Goal: Task Accomplishment & Management: Use online tool/utility

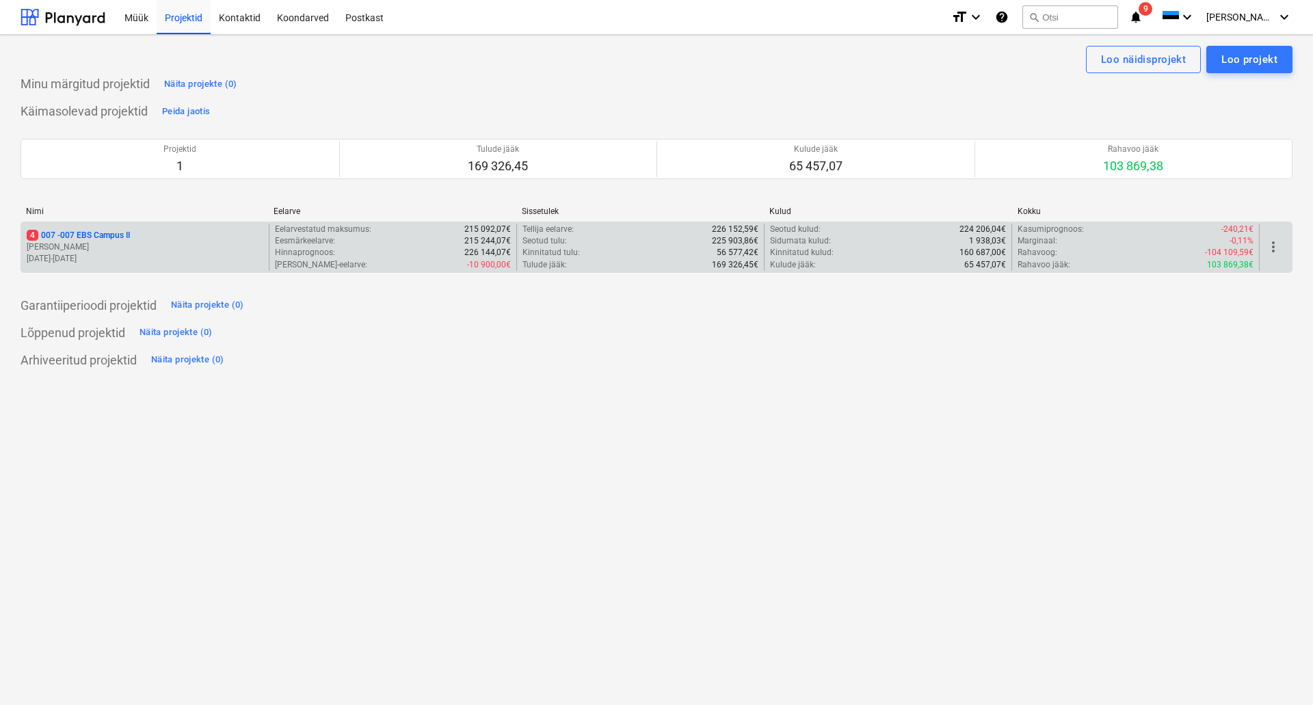
click at [70, 239] on p "4 007 - 007 EBS Campus II" at bounding box center [78, 236] width 103 height 12
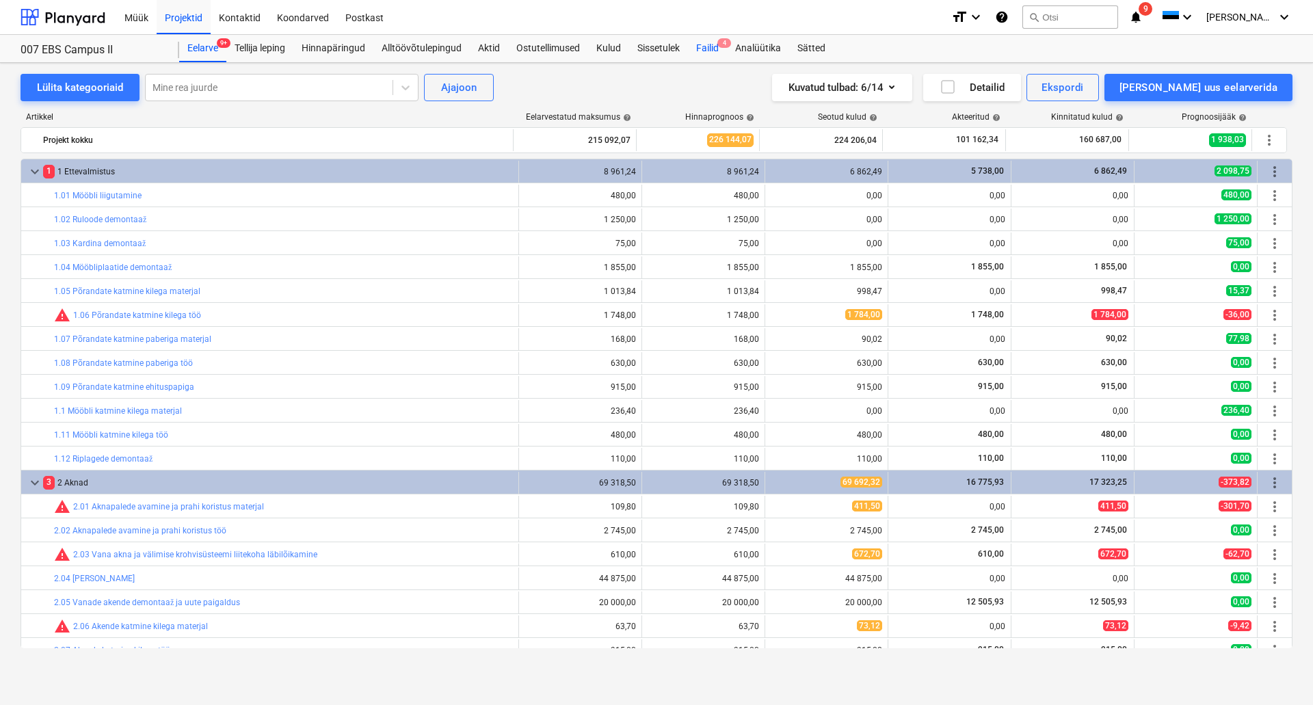
click at [713, 44] on div "Failid 4" at bounding box center [707, 48] width 39 height 27
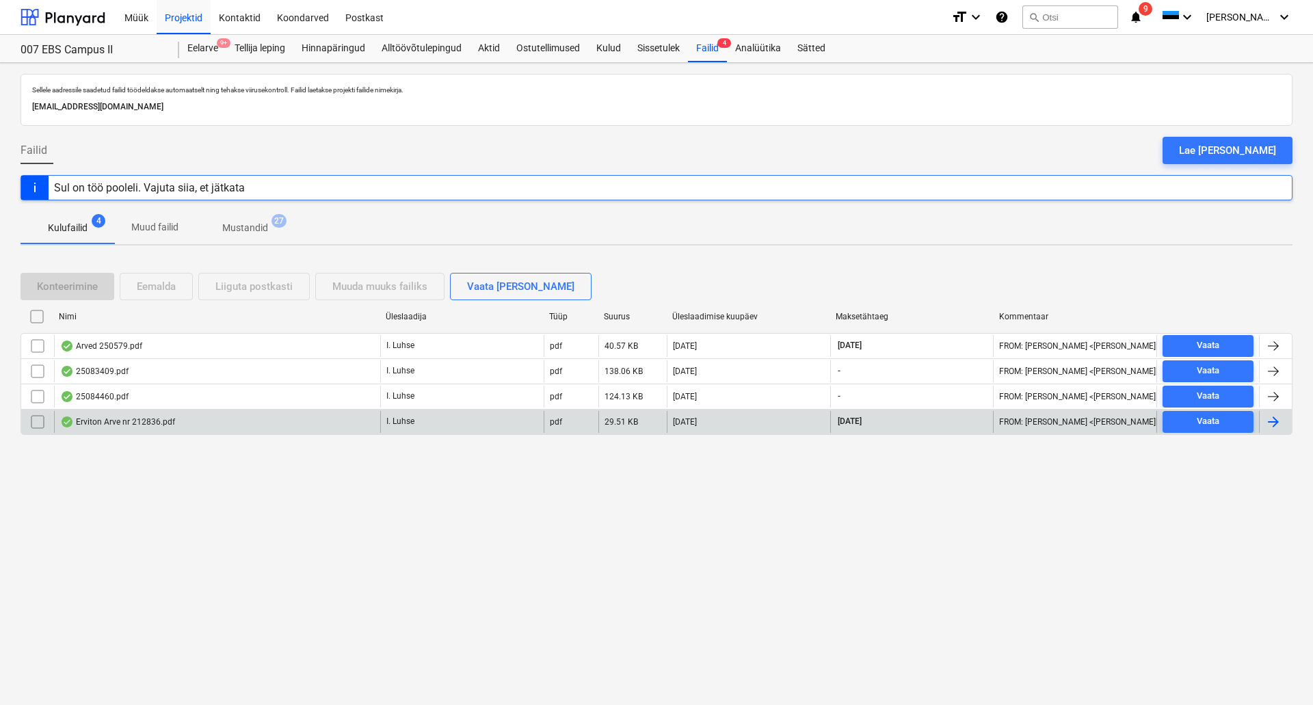
click at [254, 417] on div "Erviton Arve nr 212836.pdf" at bounding box center [217, 422] width 326 height 22
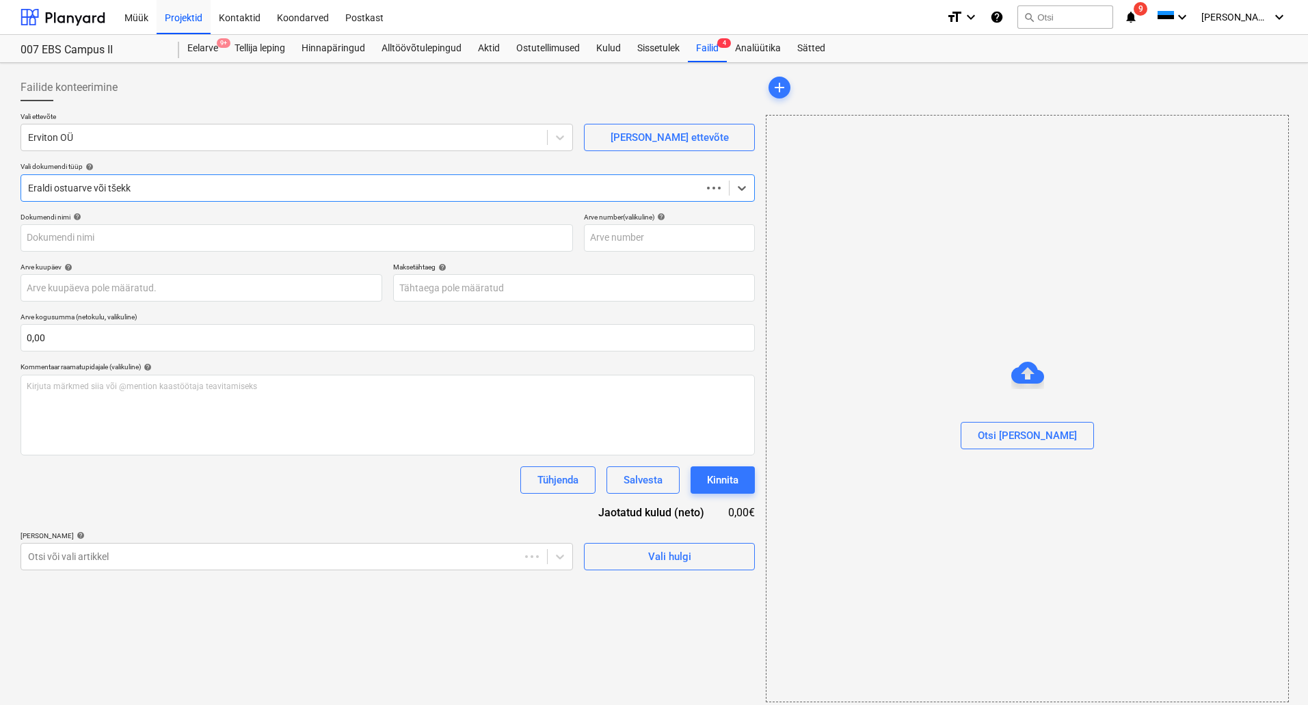
type input "212836"
type input "[DATE]"
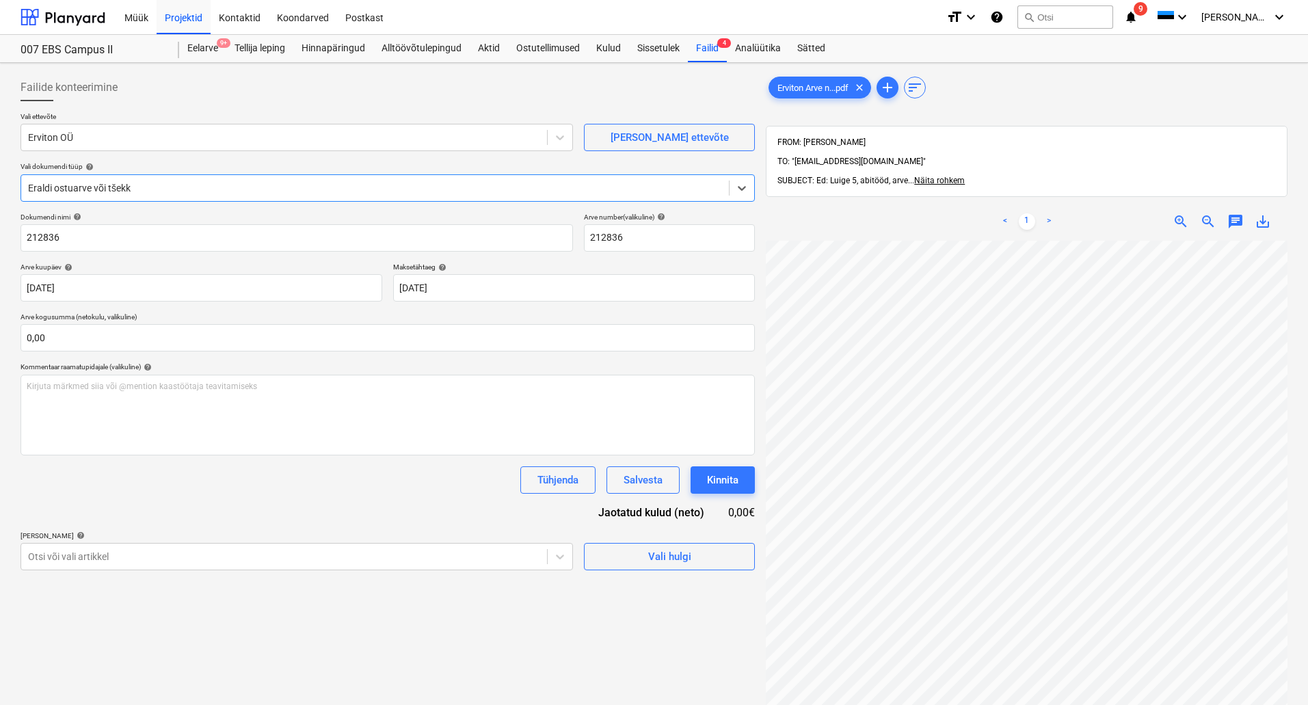
scroll to position [342, 0]
click at [718, 50] on div "Failid 4" at bounding box center [707, 48] width 39 height 27
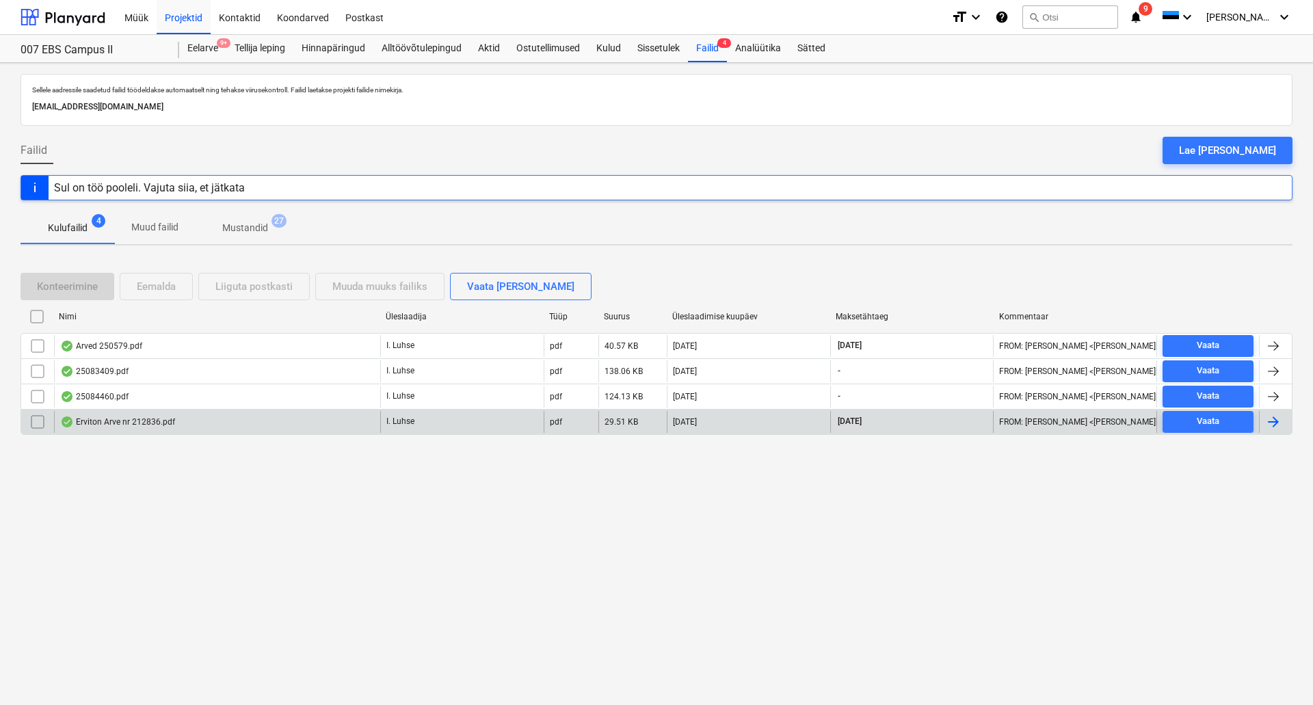
click at [30, 424] on input "checkbox" at bounding box center [38, 422] width 22 height 22
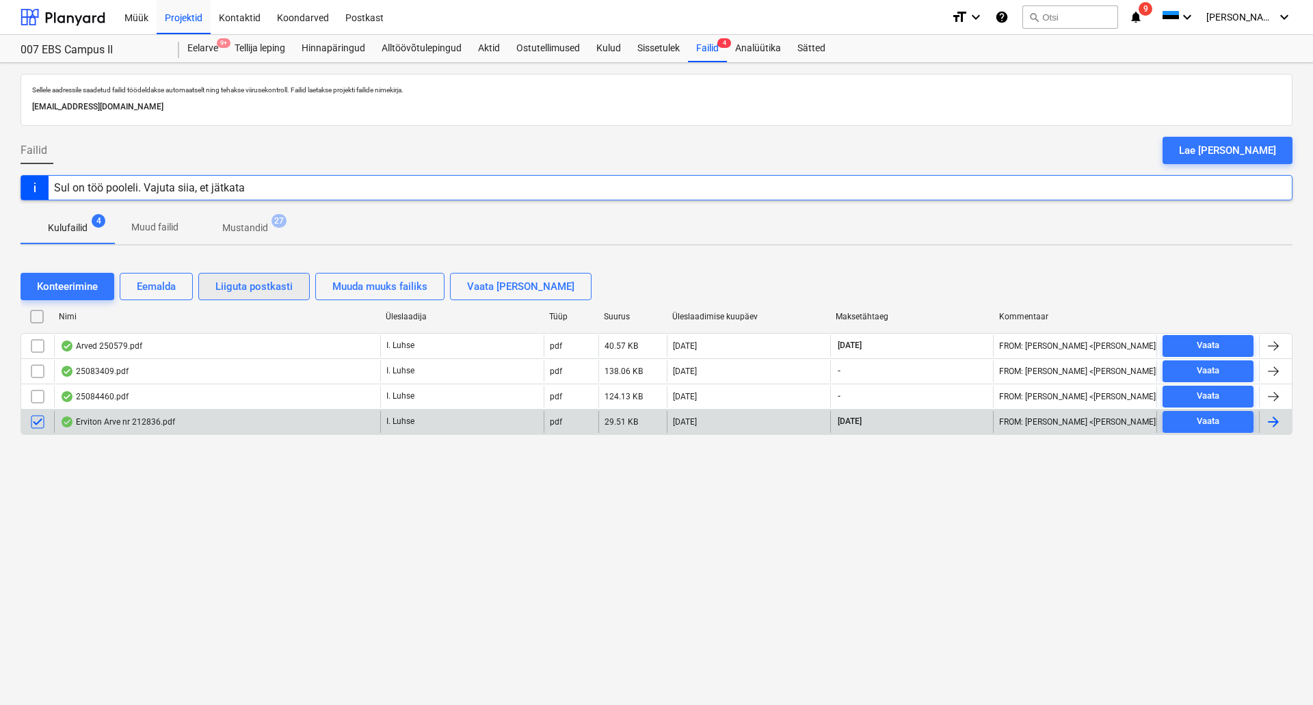
click at [230, 280] on div "Liiguta postkasti" at bounding box center [253, 287] width 77 height 18
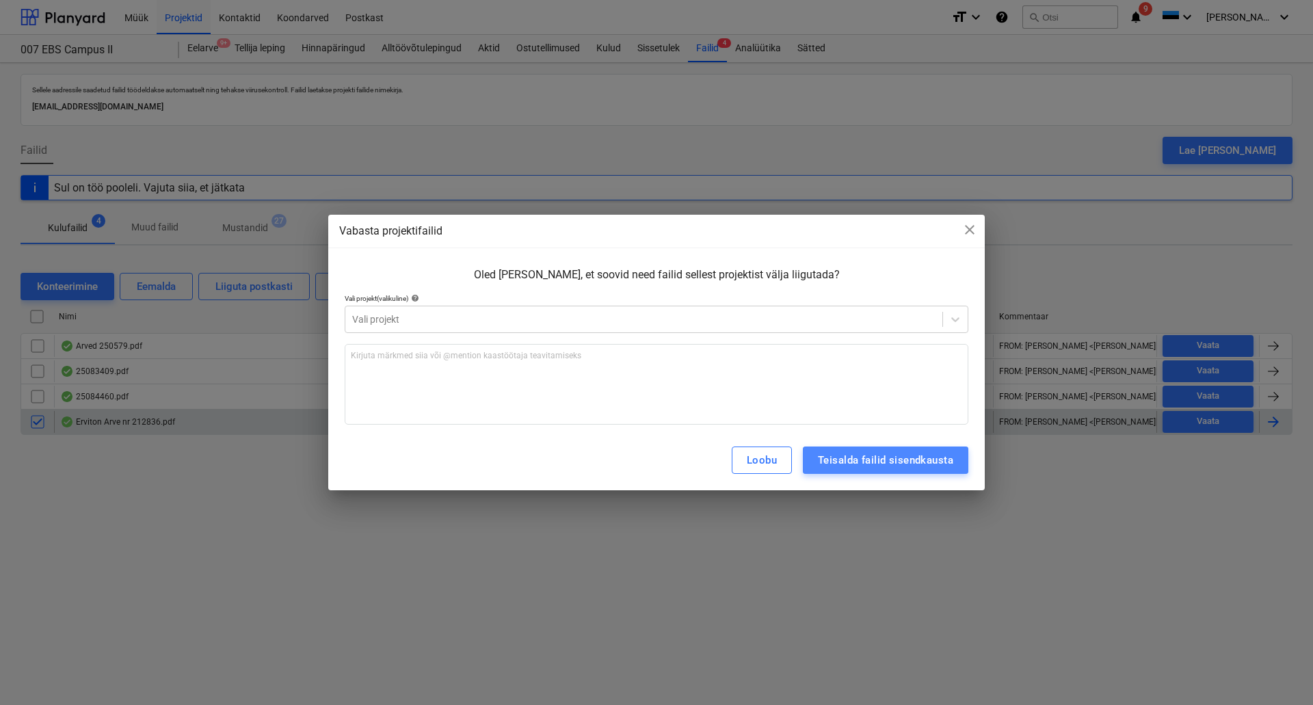
click at [869, 455] on div "Teisalda failid sisendkausta" at bounding box center [885, 460] width 135 height 18
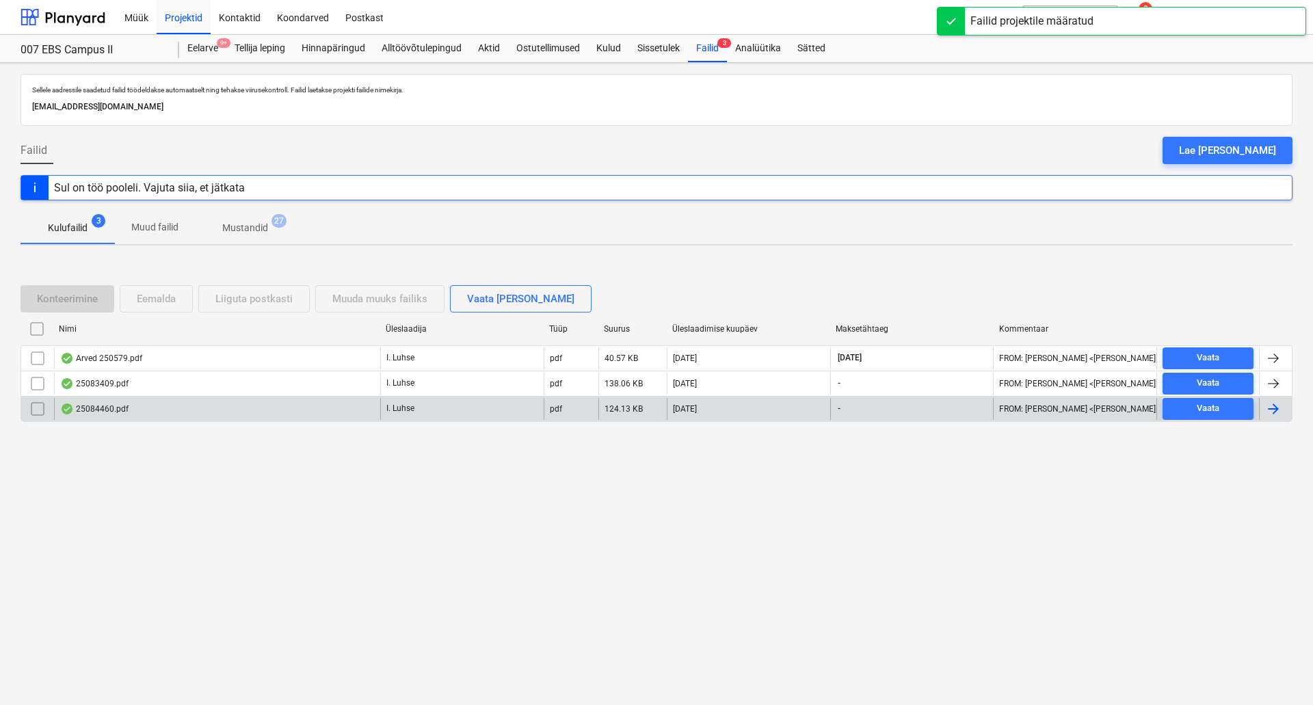
click at [207, 414] on div "25084460.pdf" at bounding box center [217, 409] width 326 height 22
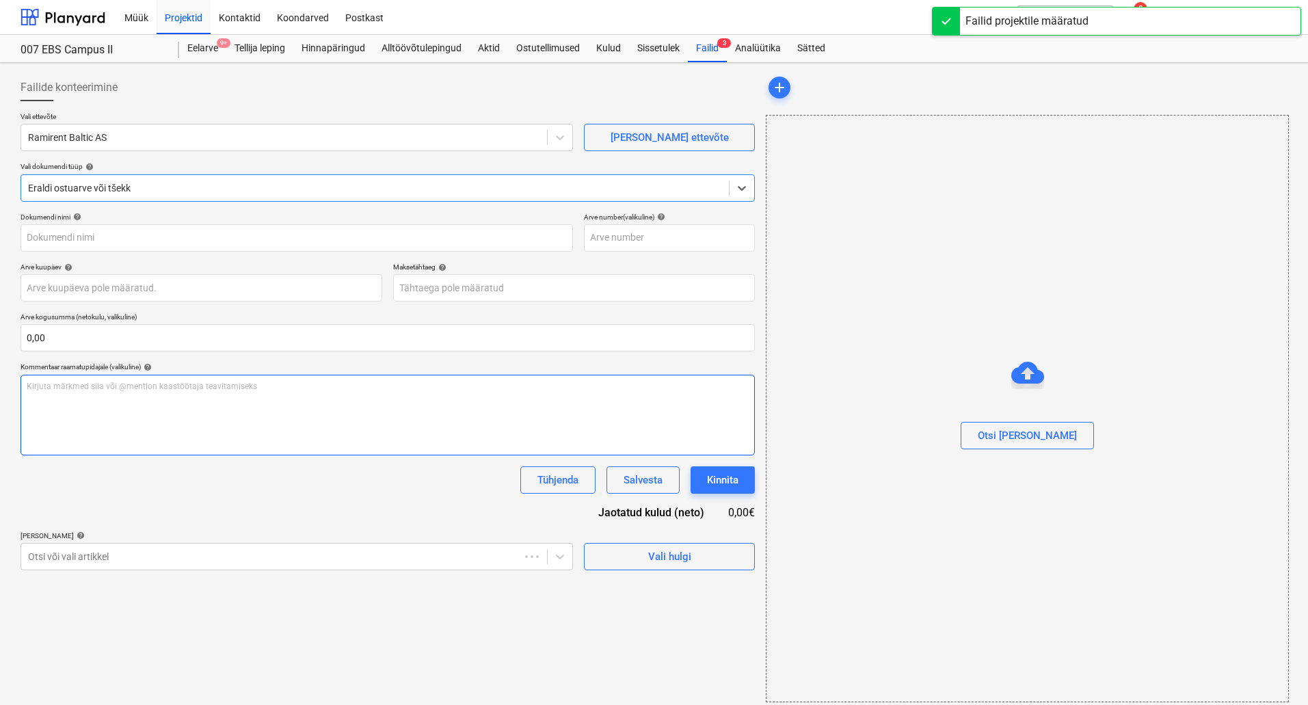
type input "25084460"
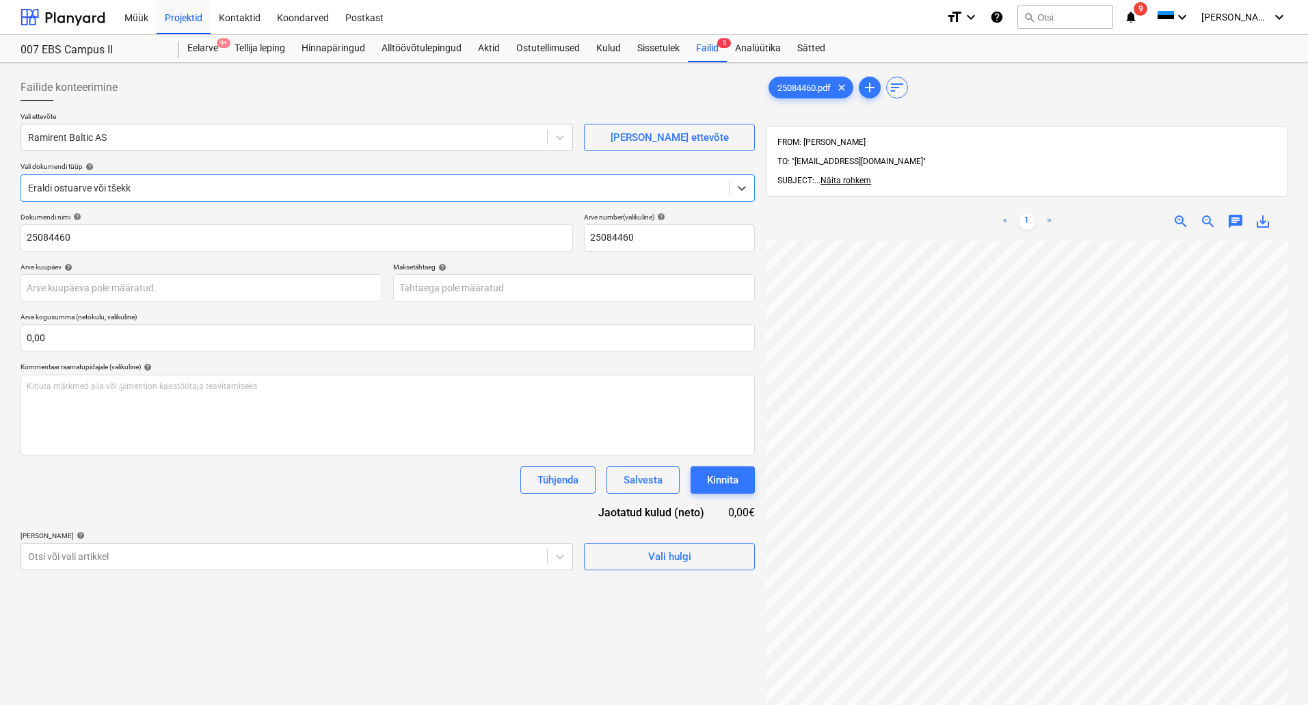
scroll to position [237, 218]
click at [712, 47] on div "Failid 3" at bounding box center [707, 48] width 39 height 27
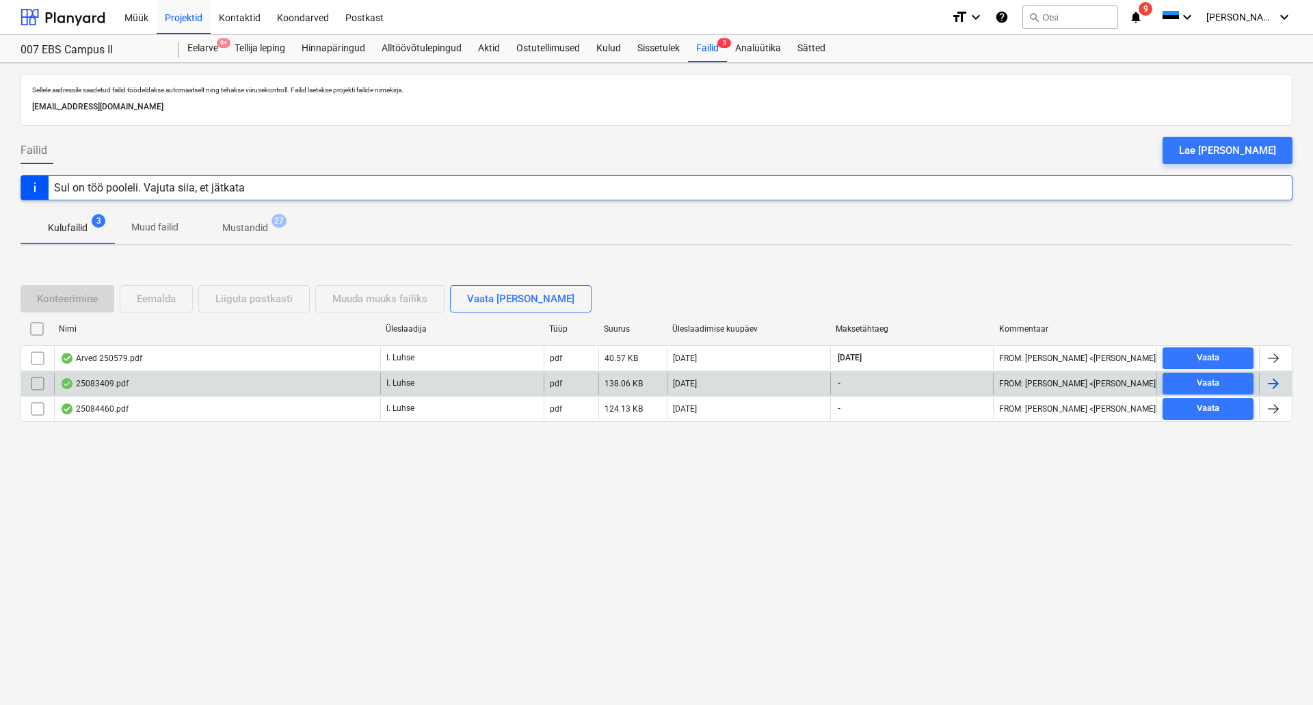
click at [220, 386] on div "25083409.pdf" at bounding box center [217, 384] width 326 height 22
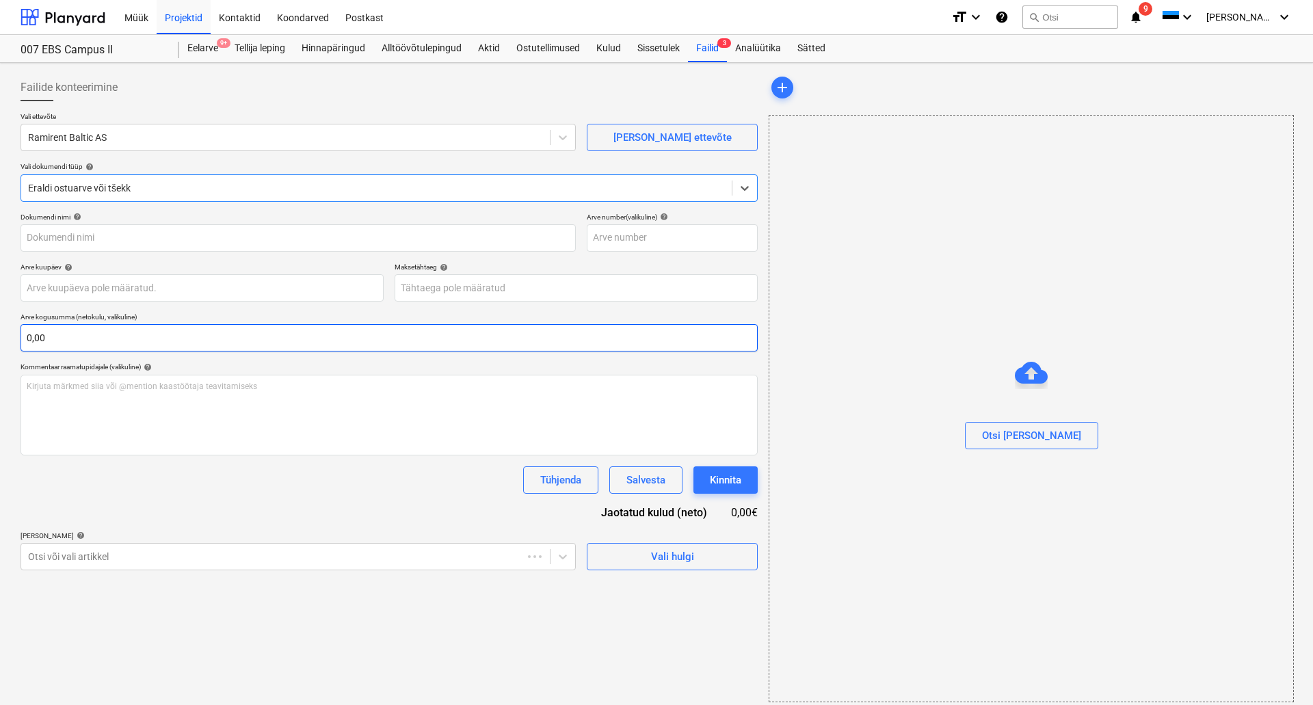
type input "25083409"
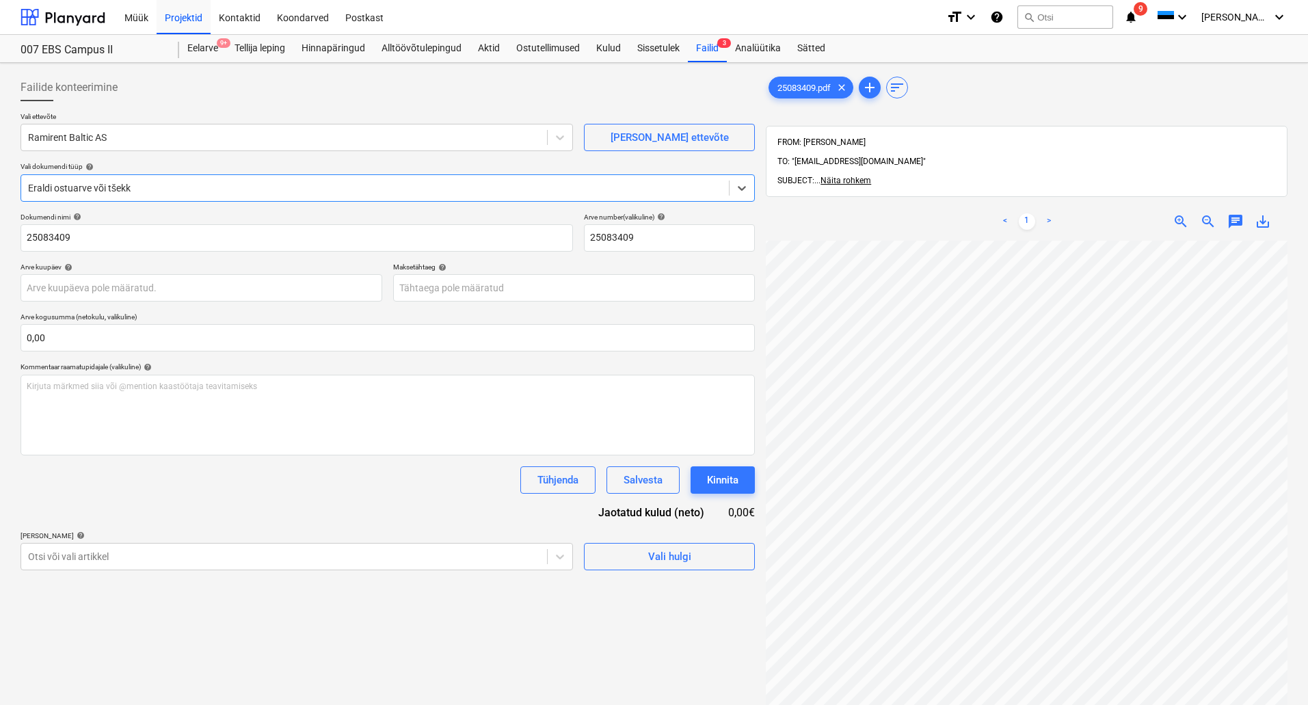
scroll to position [137, 218]
click at [713, 55] on div "Failid 3" at bounding box center [707, 48] width 39 height 27
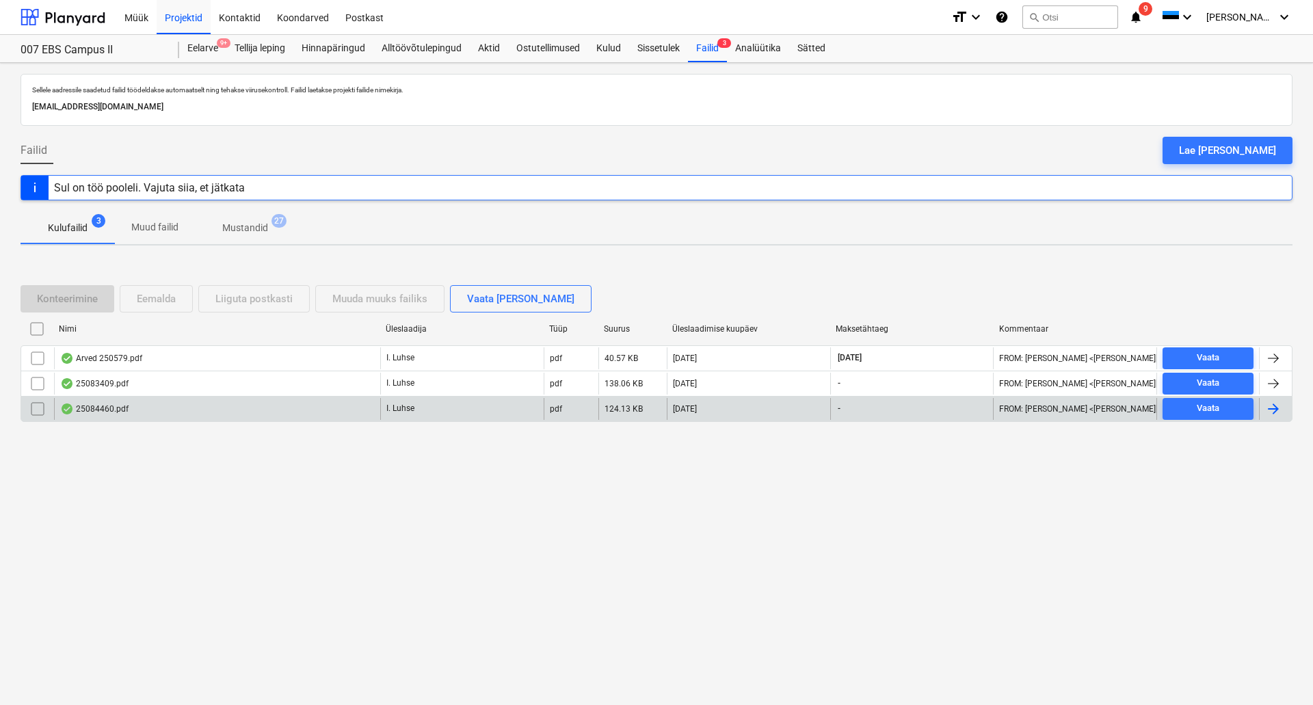
click at [176, 405] on div "25084460.pdf" at bounding box center [217, 409] width 326 height 22
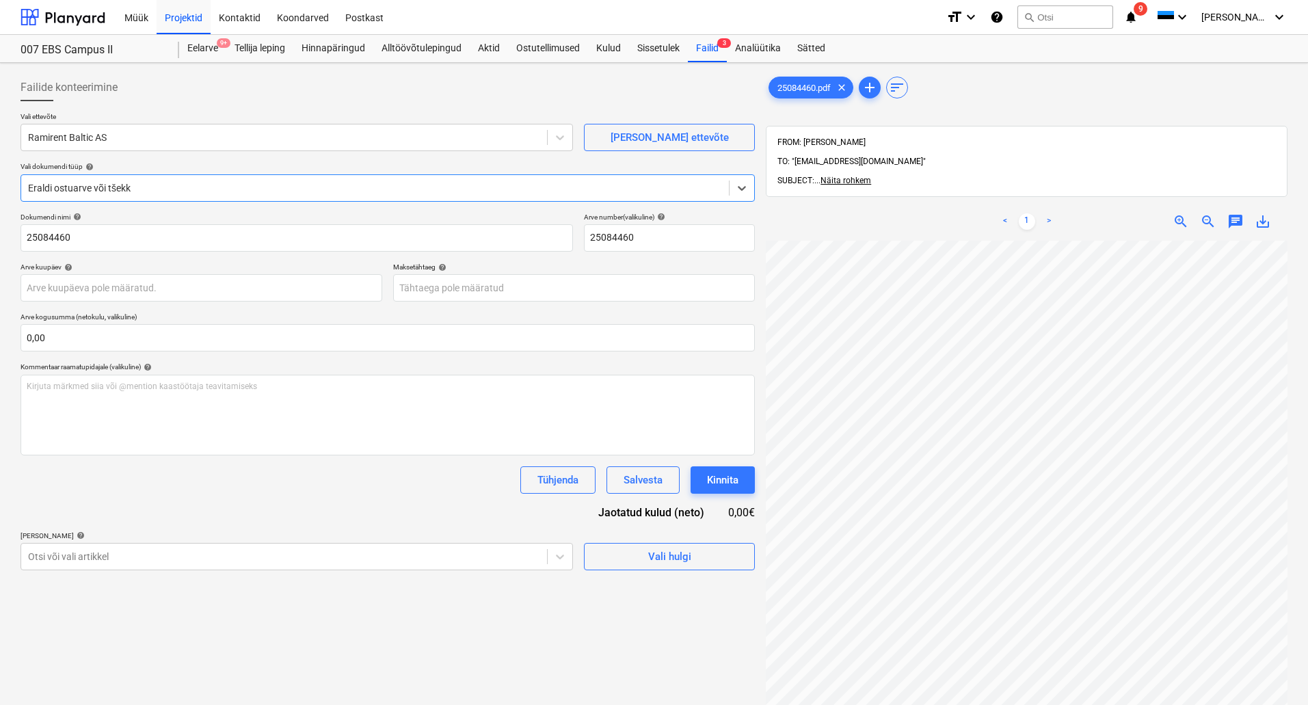
scroll to position [291, 0]
click at [229, 295] on body "Müük Projektid Kontaktid Koondarved Postkast format_size keyboard_arrow_down he…" at bounding box center [654, 352] width 1308 height 705
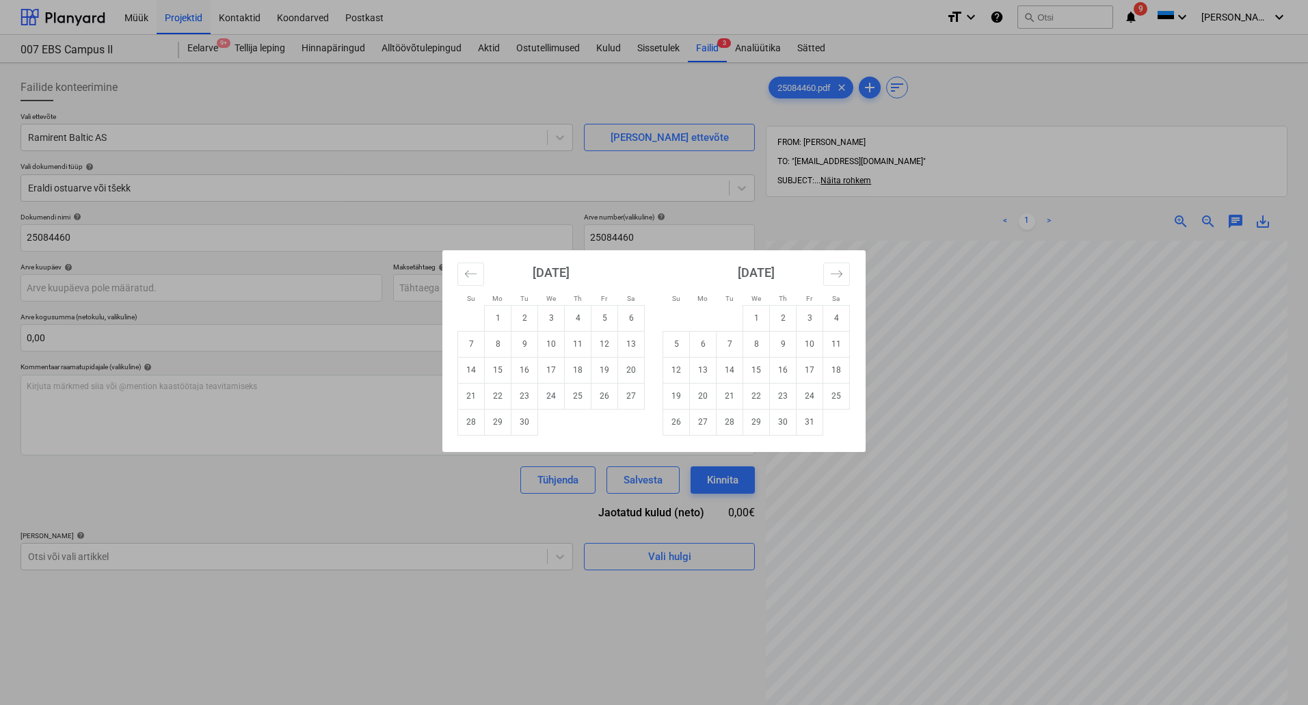
click at [678, 217] on div "Su Mo Tu We Th Fr Sa Su Mo Tu We Th Fr Sa [DATE] 1 2 3 4 5 6 7 8 9 10 11 12 13 …" at bounding box center [654, 352] width 1308 height 705
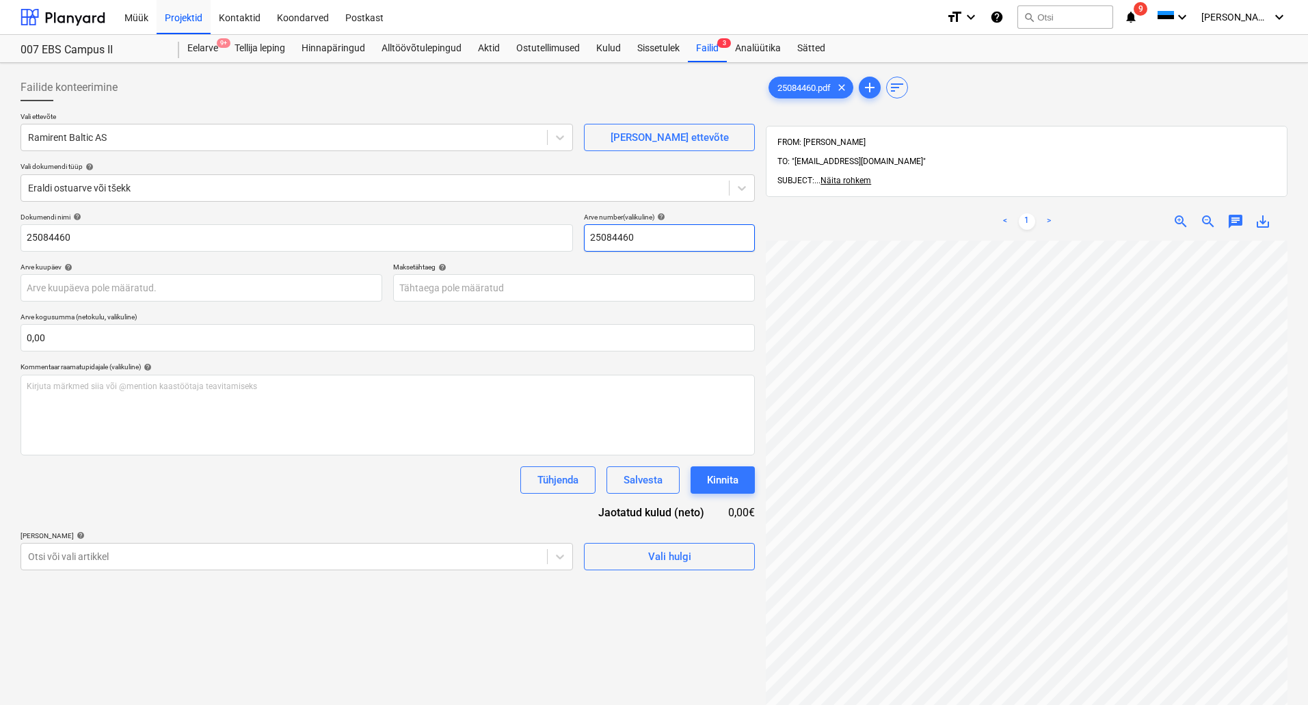
scroll to position [0, 218]
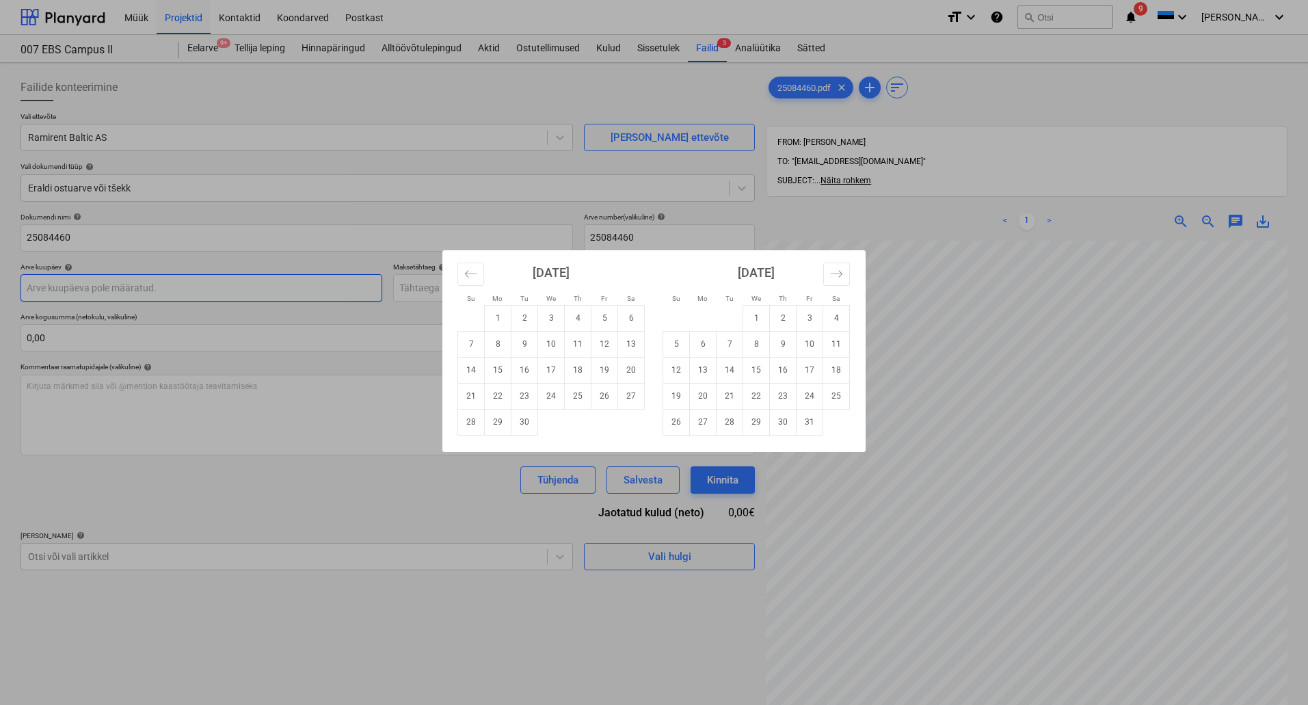
click at [153, 287] on body "Müük Projektid Kontaktid Koondarved Postkast format_size keyboard_arrow_down he…" at bounding box center [654, 352] width 1308 height 705
click at [479, 187] on div "Su Mo Tu We Th Fr Sa Su Mo Tu We Th Fr Sa [DATE] 1 2 3 4 5 6 7 8 9 10 11 12 13 …" at bounding box center [654, 352] width 1308 height 705
click at [503, 286] on body "Müük Projektid Kontaktid Koondarved Postkast format_size keyboard_arrow_down he…" at bounding box center [654, 352] width 1308 height 705
click at [471, 369] on td "14" at bounding box center [471, 370] width 27 height 26
type input "[DATE]"
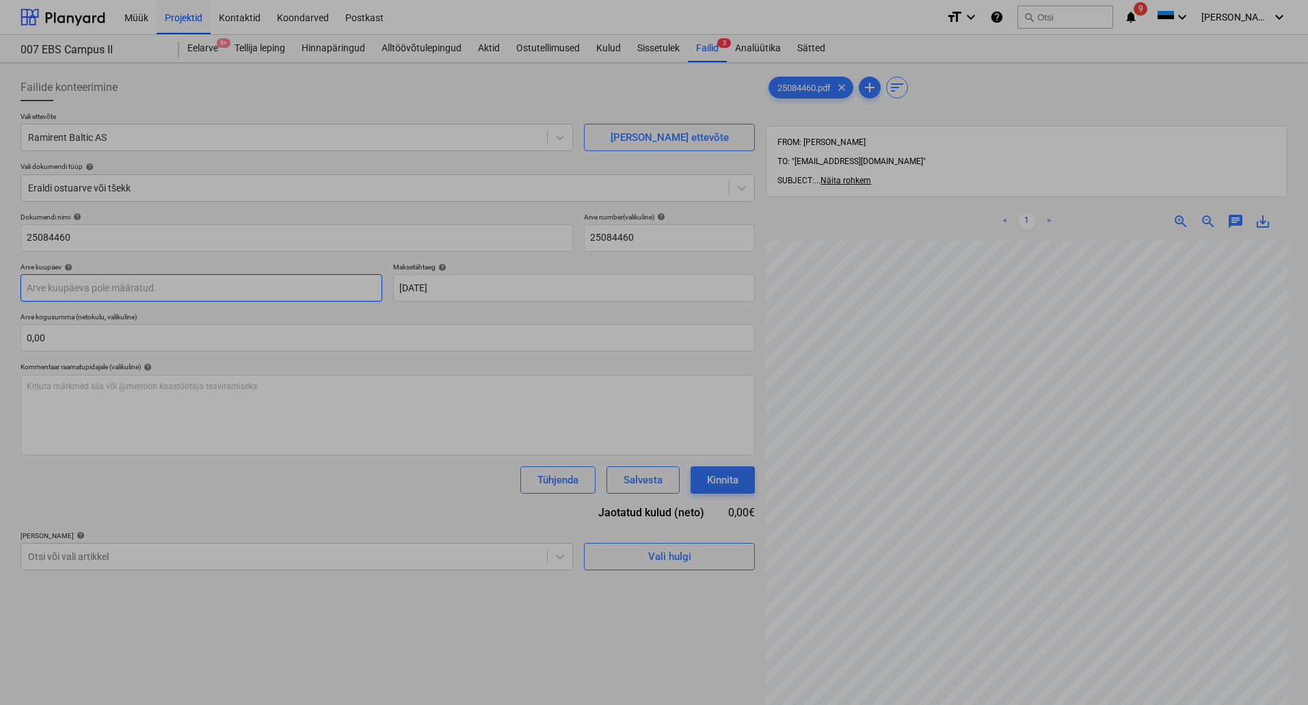
click at [228, 283] on body "Müük Projektid Kontaktid Koondarved Postkast format_size keyboard_arrow_down he…" at bounding box center [654, 352] width 1308 height 705
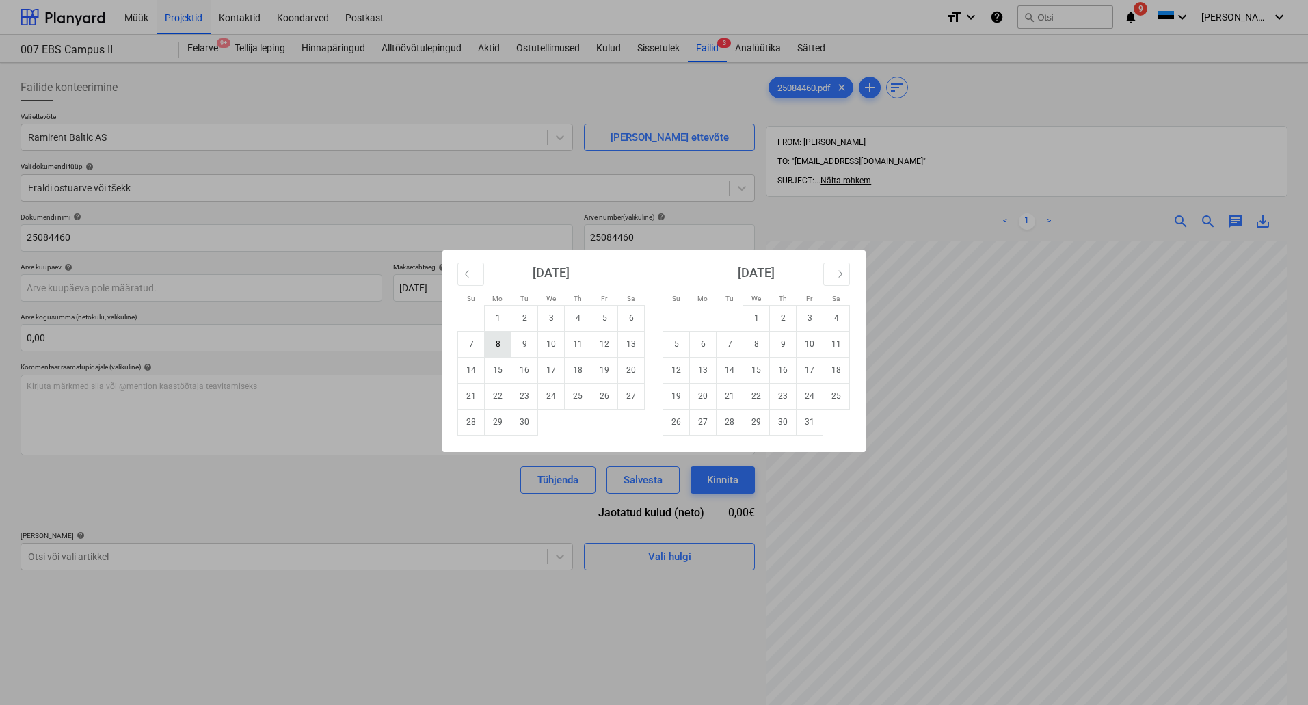
click at [501, 341] on td "8" at bounding box center [498, 344] width 27 height 26
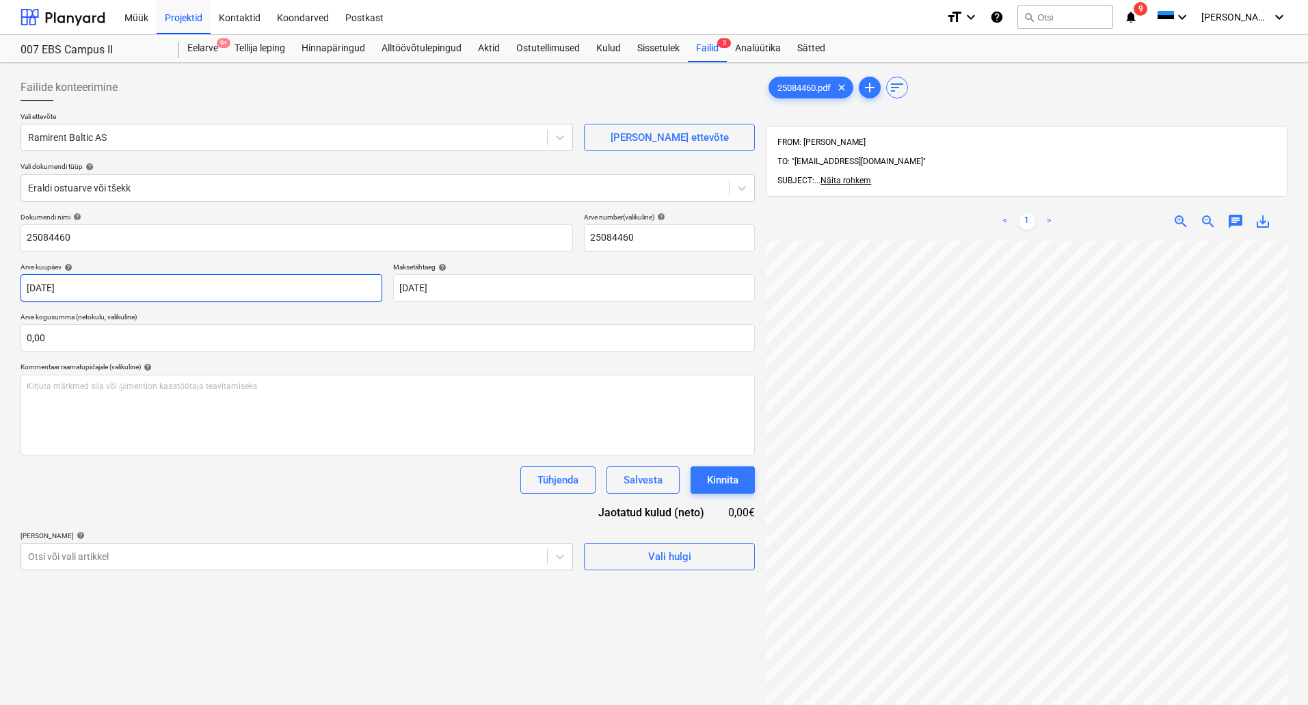
click at [65, 291] on body "Müük Projektid Kontaktid Koondarved Postkast format_size keyboard_arrow_down he…" at bounding box center [654, 352] width 1308 height 705
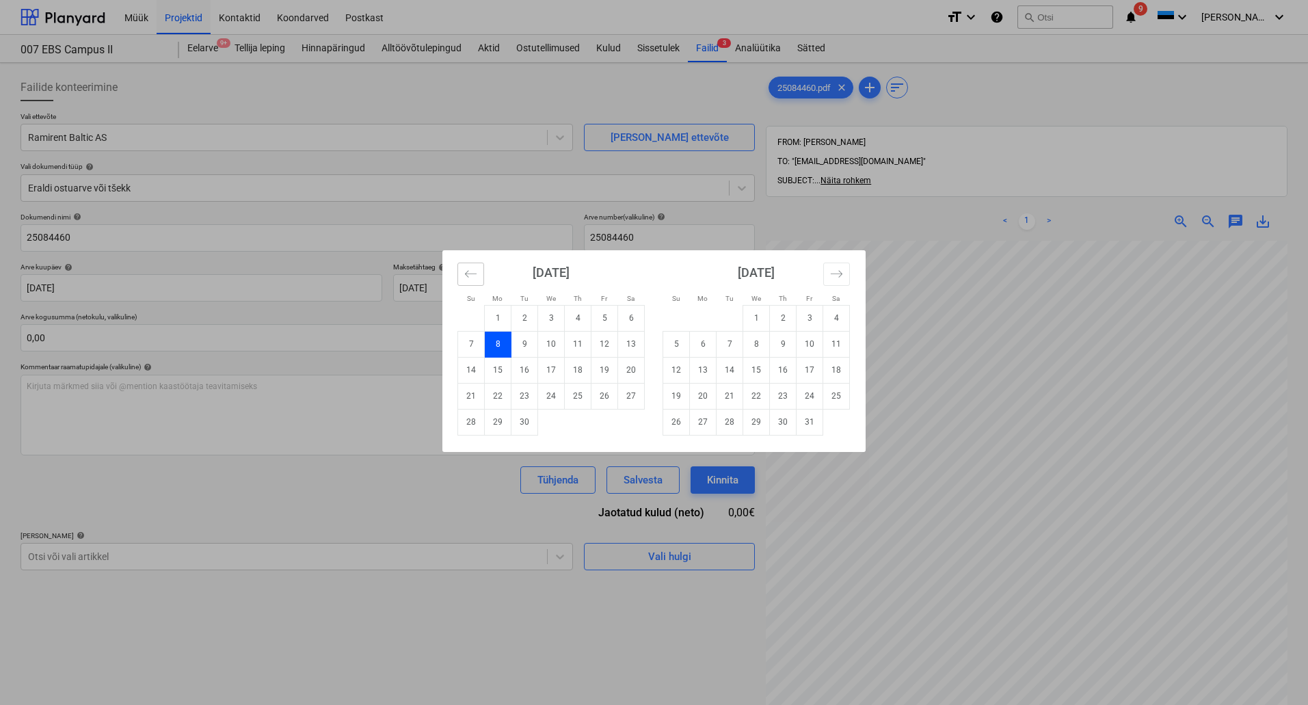
click at [477, 271] on button "Move backward to switch to the previous month." at bounding box center [470, 274] width 27 height 23
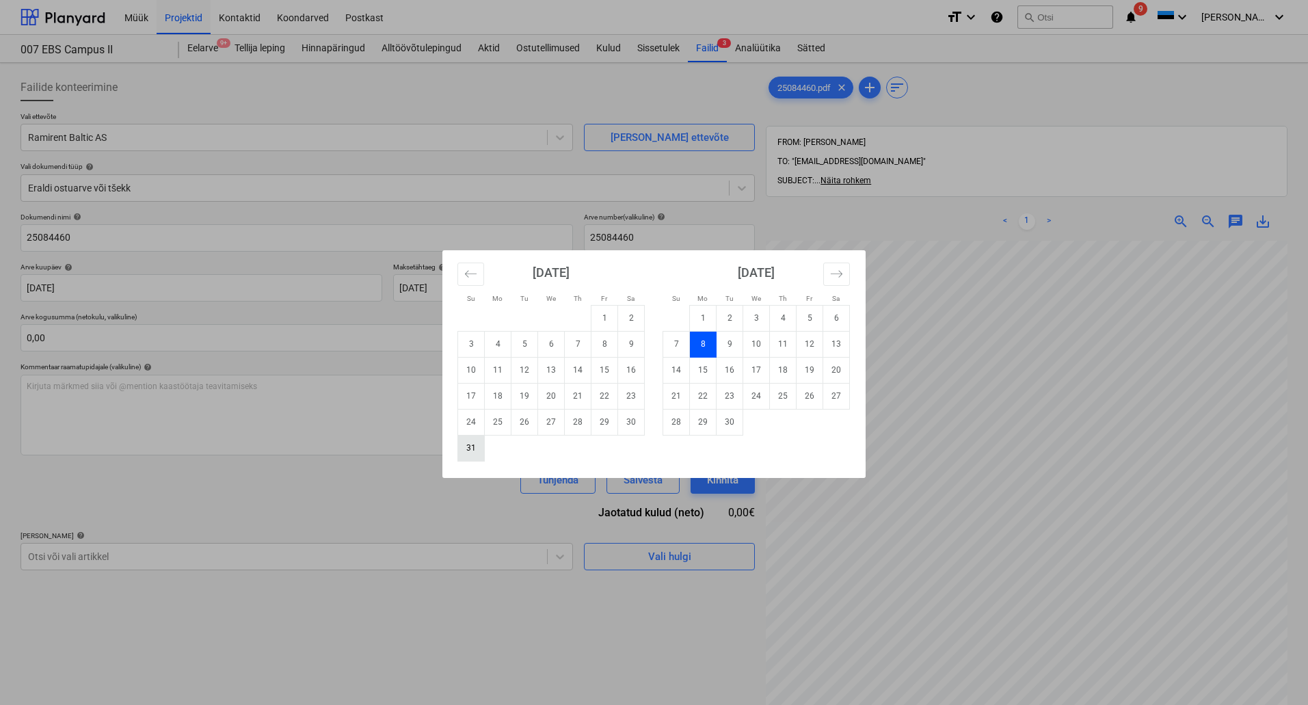
click at [479, 446] on td "31" at bounding box center [471, 448] width 27 height 26
type input "[DATE]"
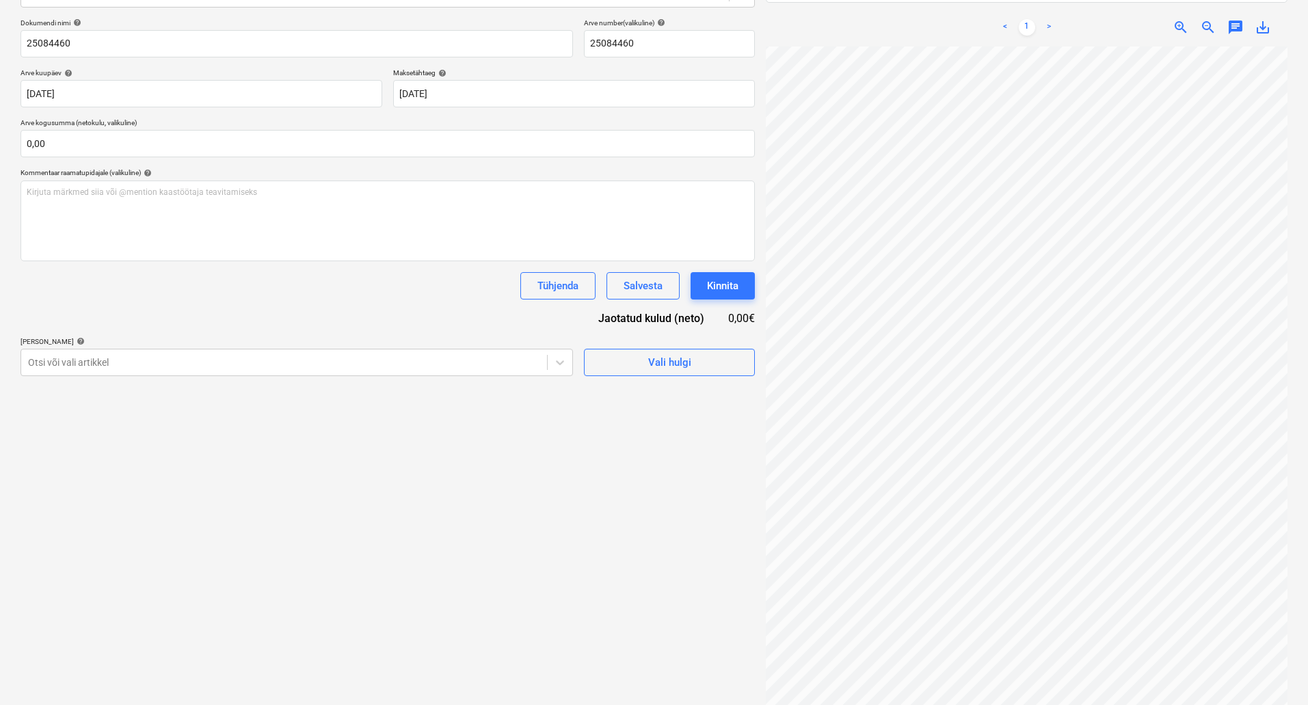
scroll to position [86, 218]
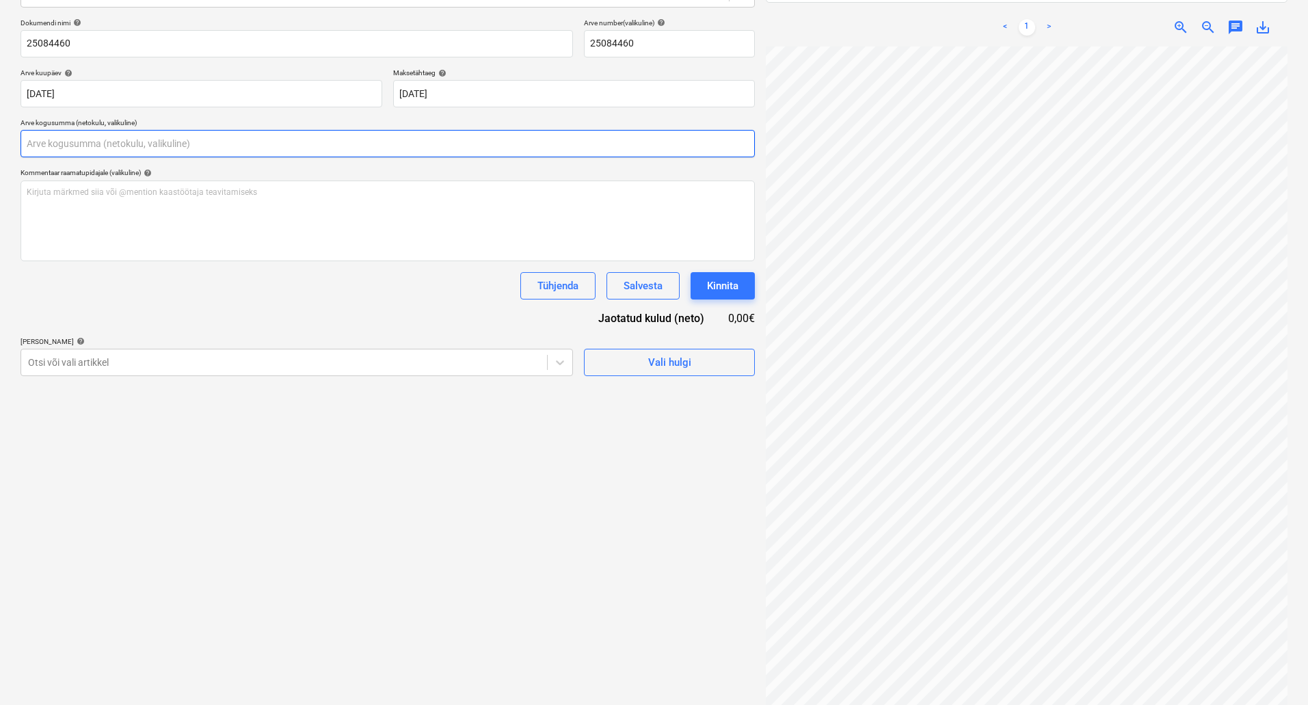
click at [208, 145] on input "text" at bounding box center [388, 143] width 734 height 27
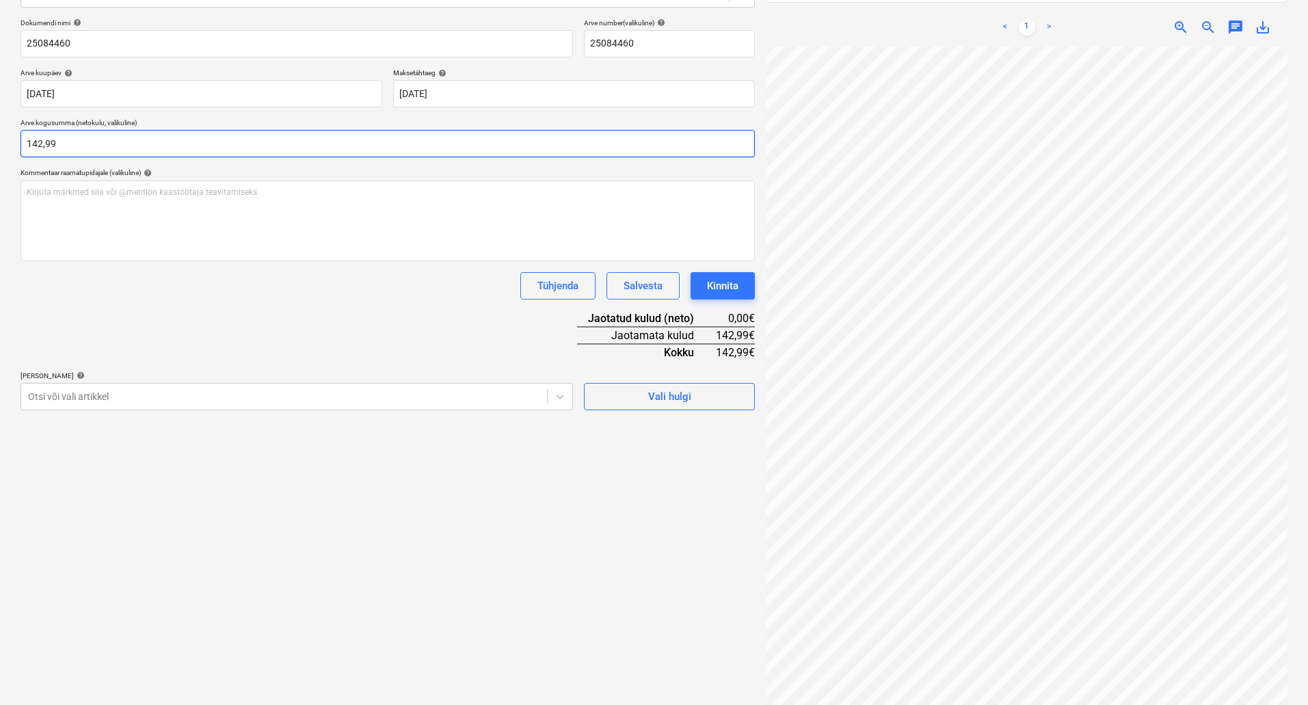
type input "142,99"
click at [275, 336] on div "Dokumendi nimi help 25084460 Arve number (valikuline) help 25084460 Arve kuupäe…" at bounding box center [388, 214] width 734 height 392
click at [531, 395] on div at bounding box center [284, 397] width 512 height 14
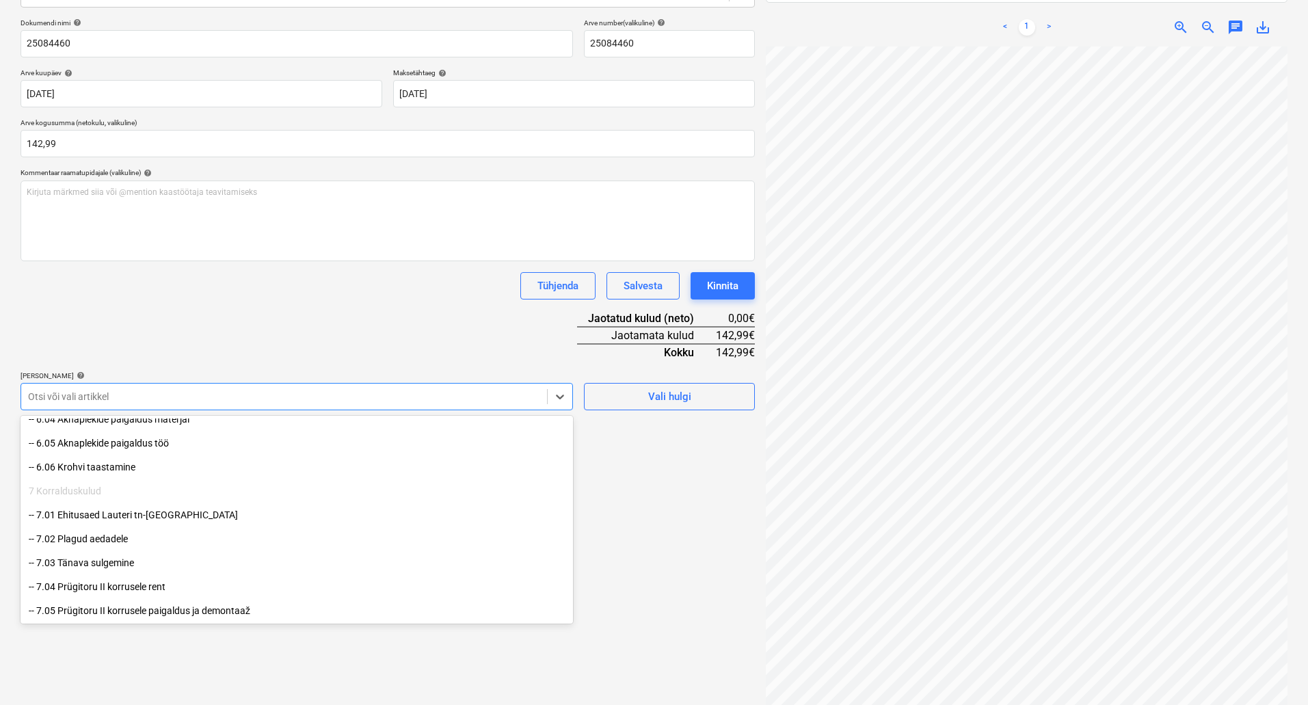
scroll to position [1590, 0]
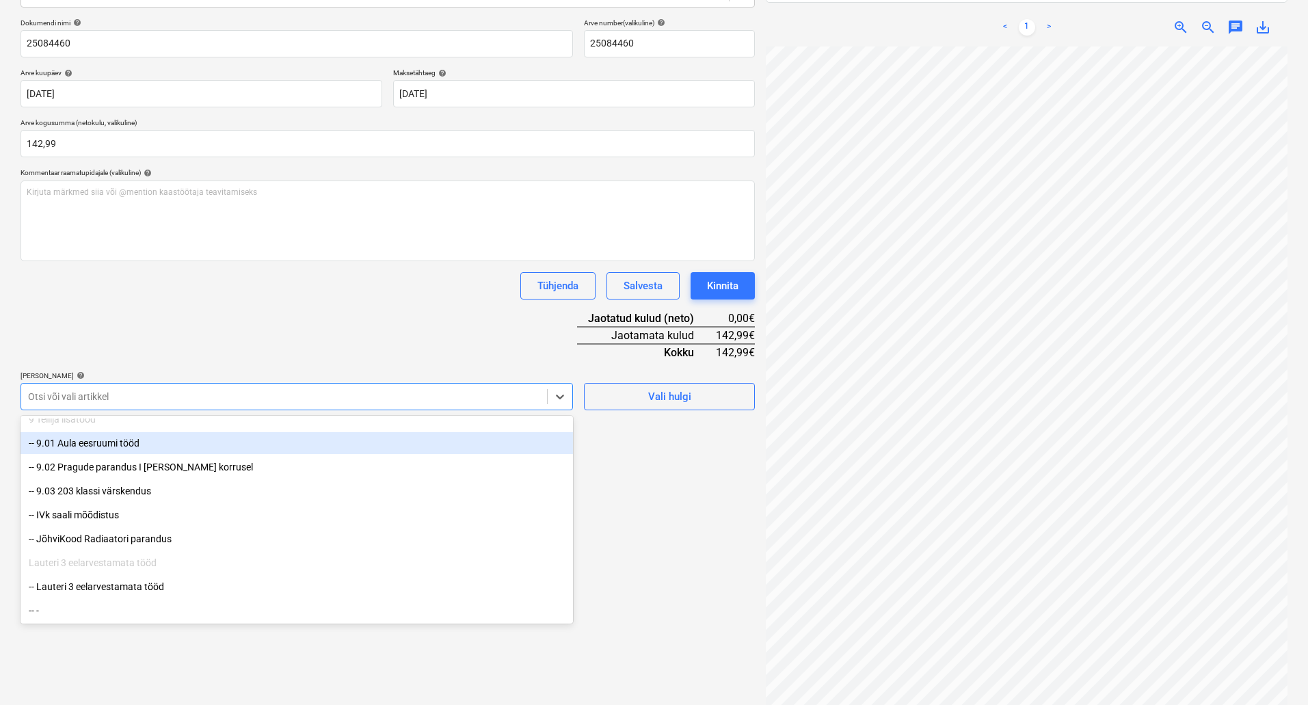
click at [136, 449] on div "-- 9.01 Aula eesruumi tööd" at bounding box center [297, 443] width 552 height 22
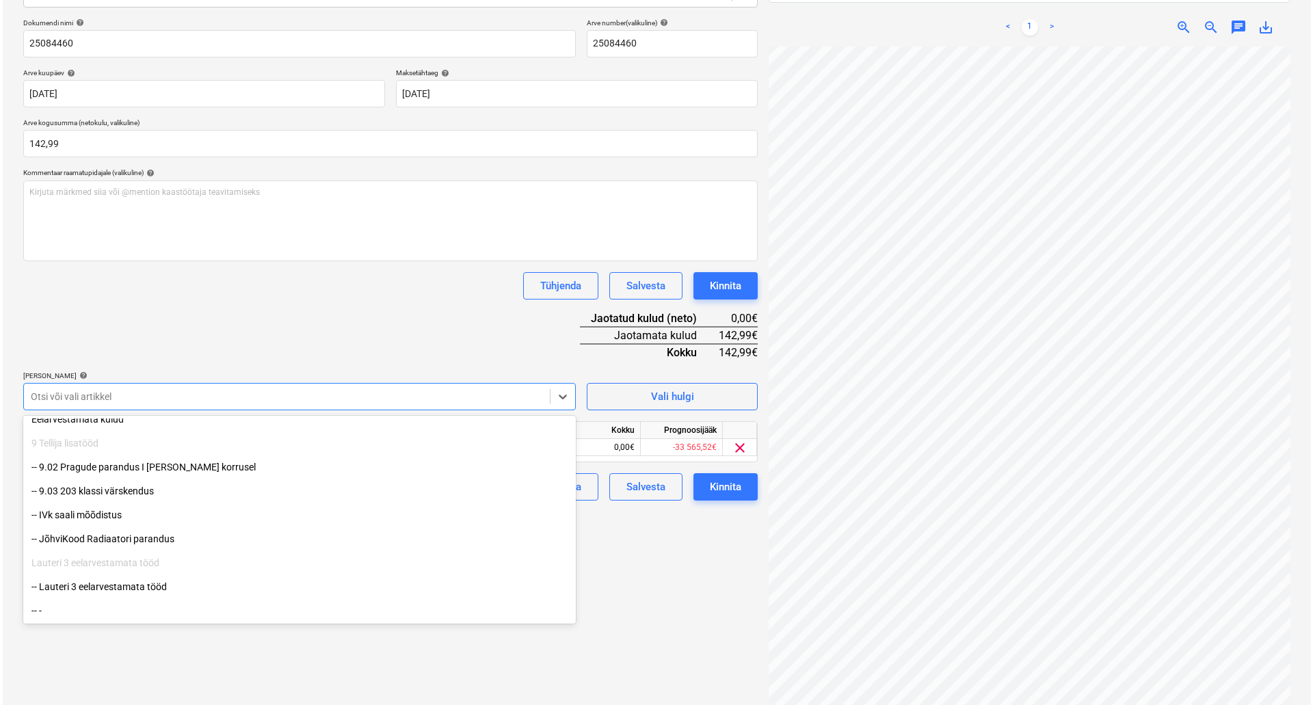
scroll to position [1566, 0]
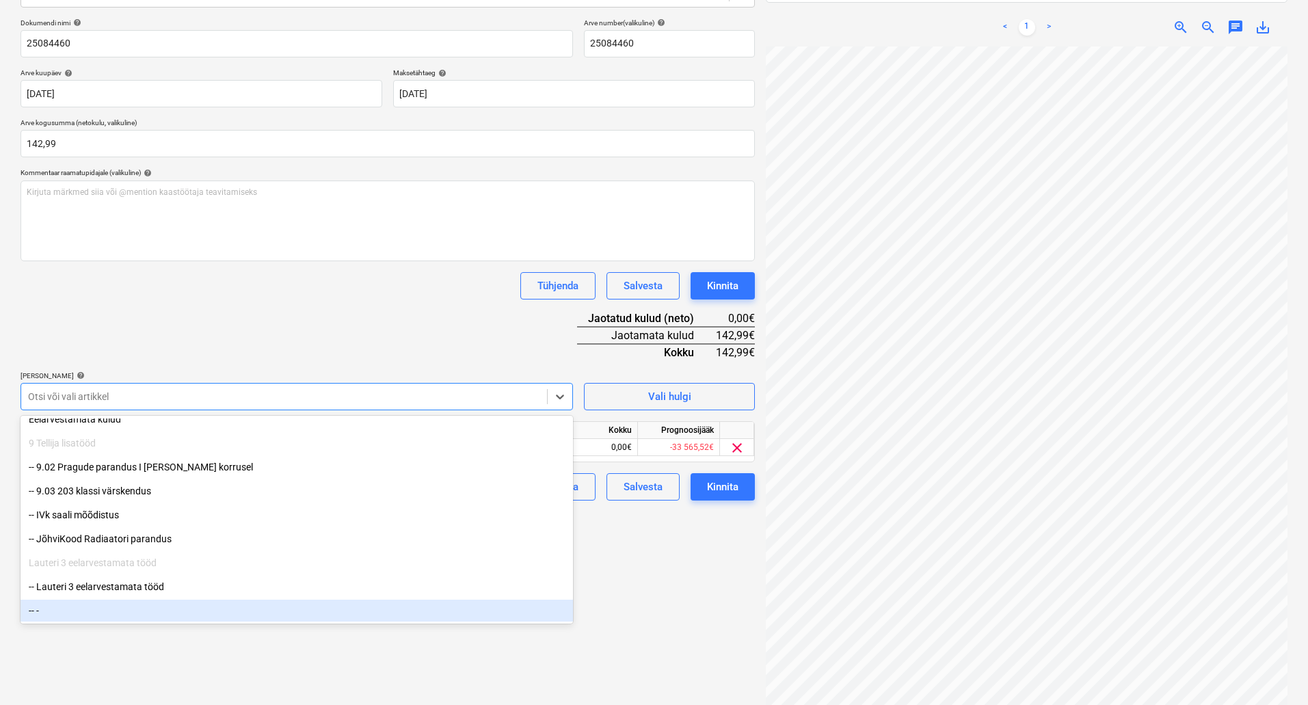
click at [676, 578] on div "Failide konteerimine Vali ettevõte Ramirent Baltic AS [PERSON_NAME] uus ettevõt…" at bounding box center [387, 296] width 745 height 844
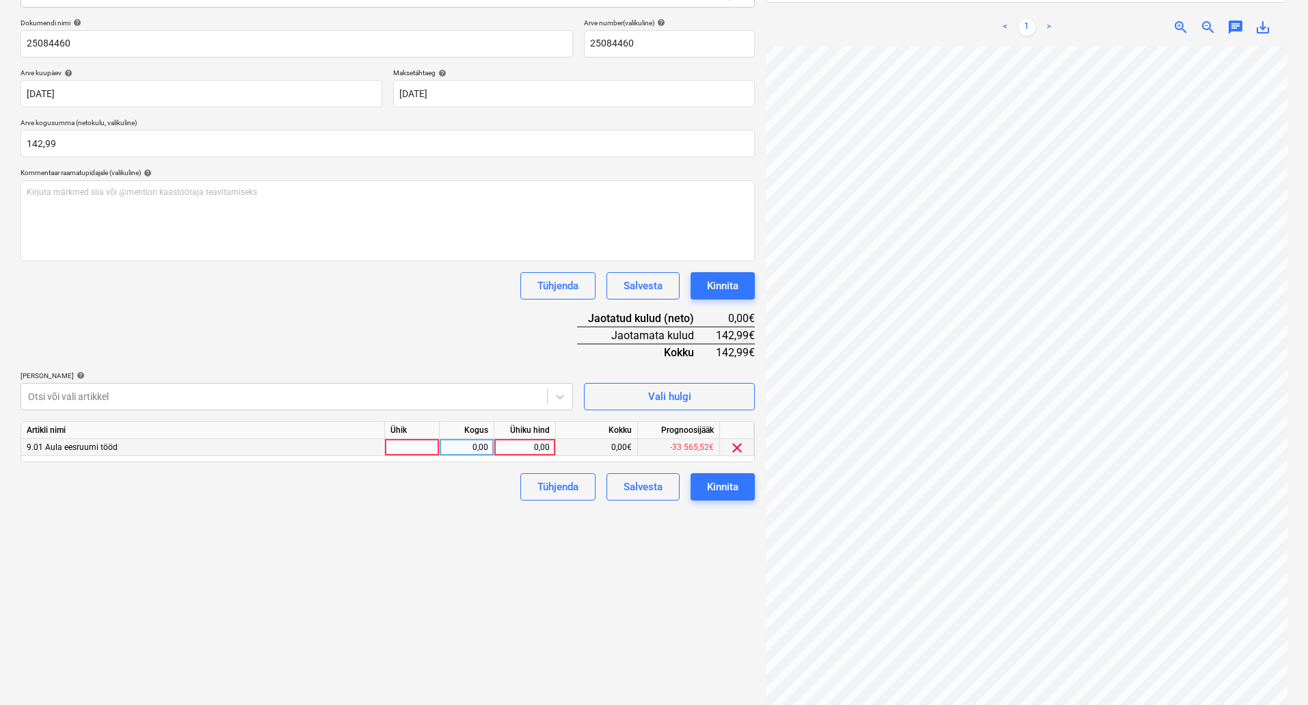
click at [511, 446] on div "0,00" at bounding box center [525, 447] width 50 height 17
type input "142,99"
click at [721, 483] on div "Kinnita" at bounding box center [722, 487] width 31 height 18
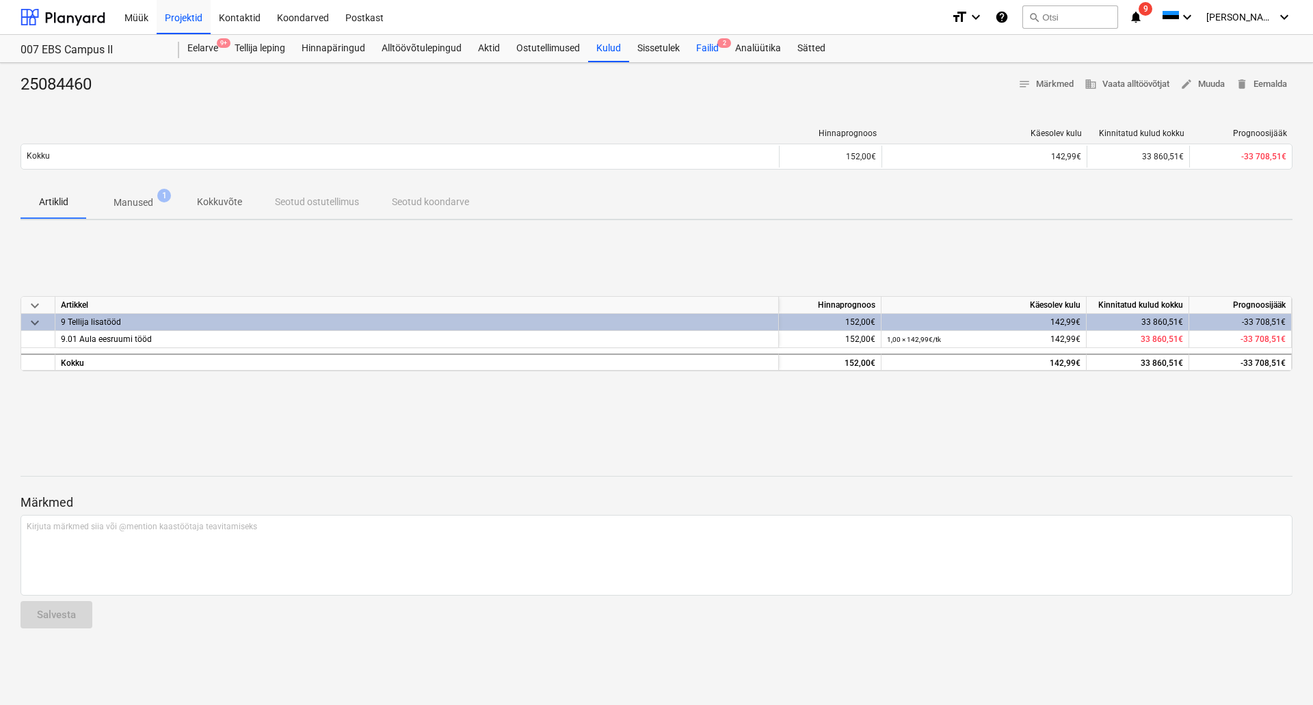
click at [710, 46] on div "Failid 2" at bounding box center [707, 48] width 39 height 27
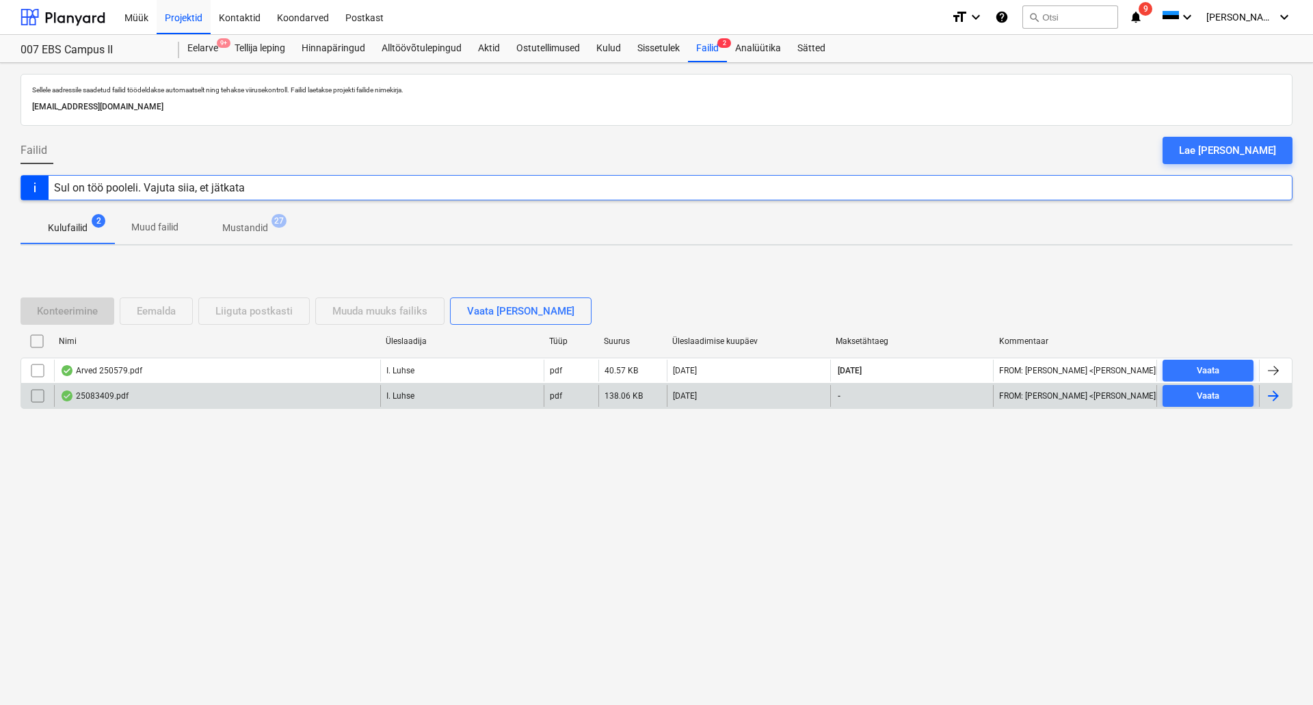
click at [219, 403] on div "25083409.pdf" at bounding box center [217, 396] width 326 height 22
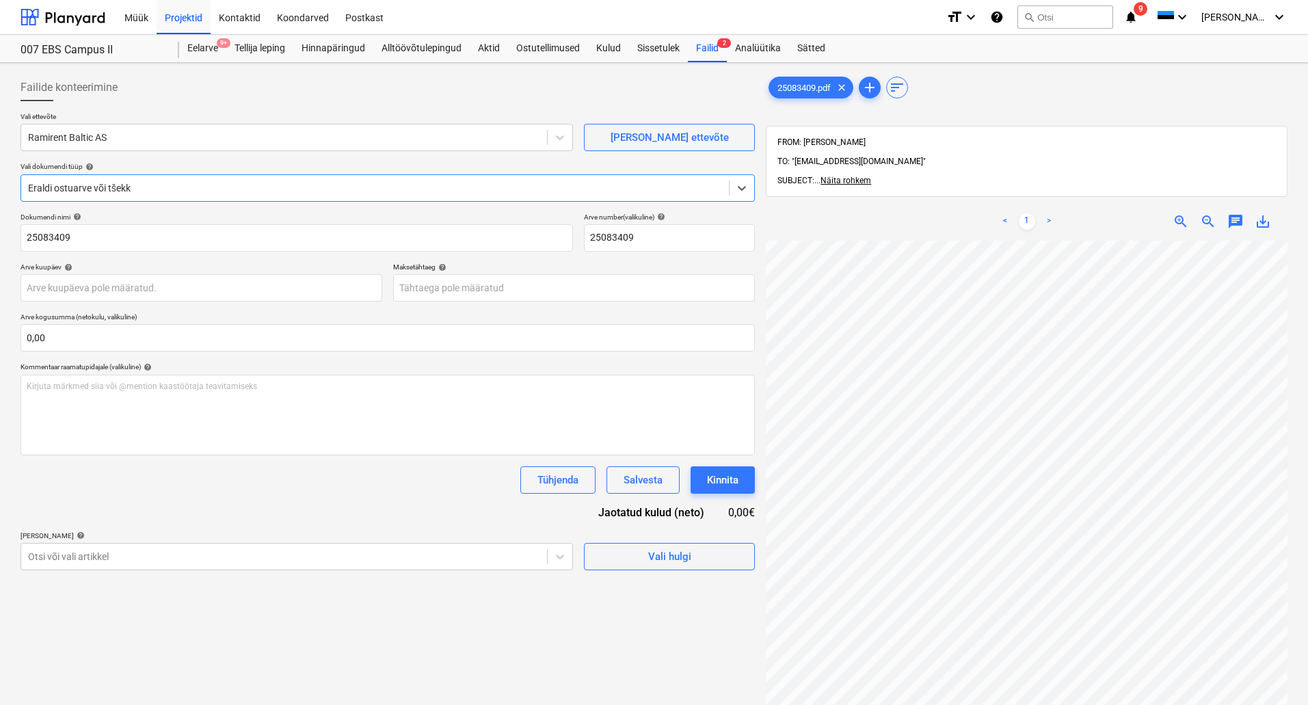
scroll to position [0, 218]
click at [84, 288] on body "Müük Projektid Kontaktid Koondarved Postkast format_size keyboard_arrow_down he…" at bounding box center [654, 352] width 1308 height 705
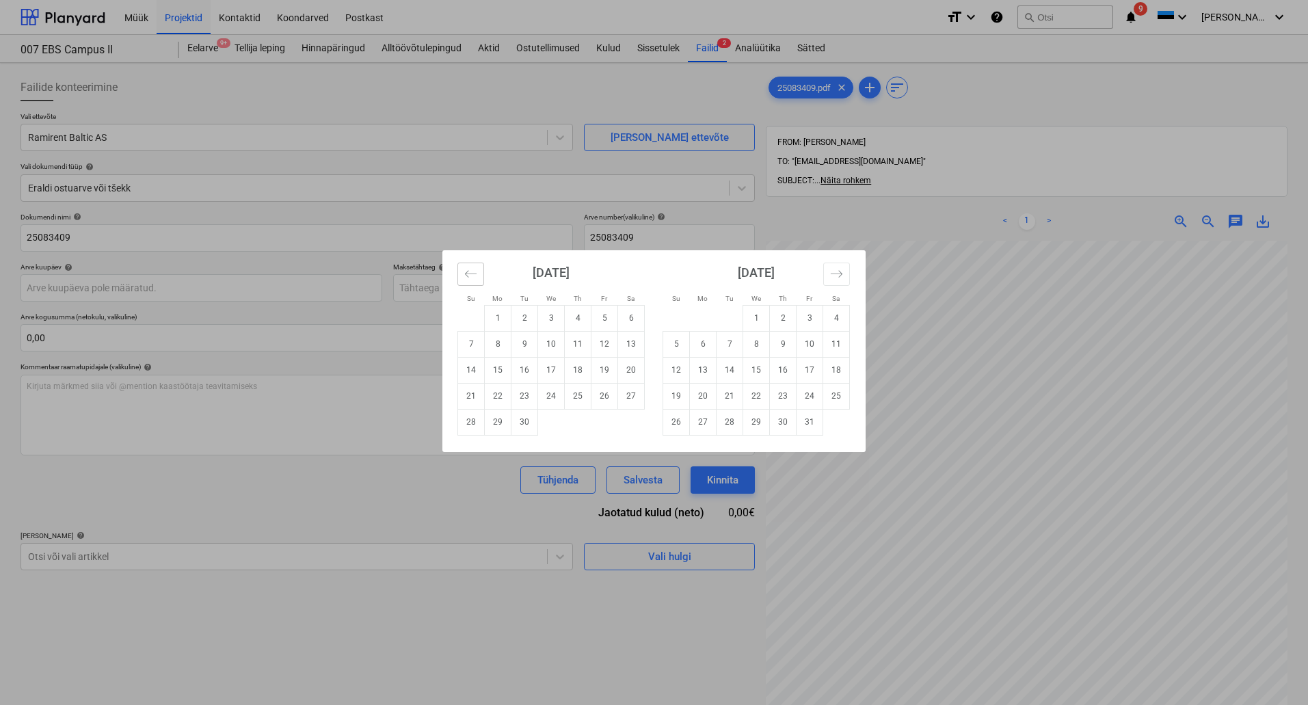
click at [479, 276] on button "Move backward to switch to the previous month." at bounding box center [470, 274] width 27 height 23
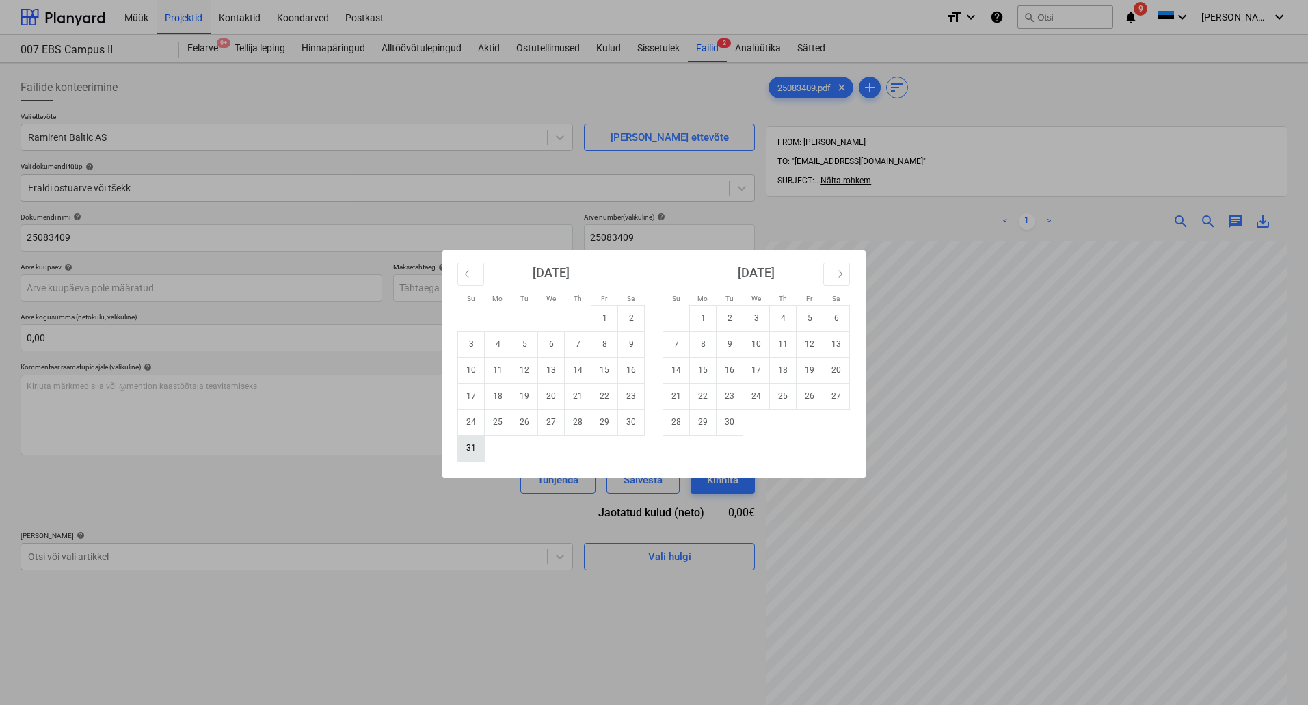
click at [469, 450] on td "31" at bounding box center [471, 448] width 27 height 26
type input "[DATE]"
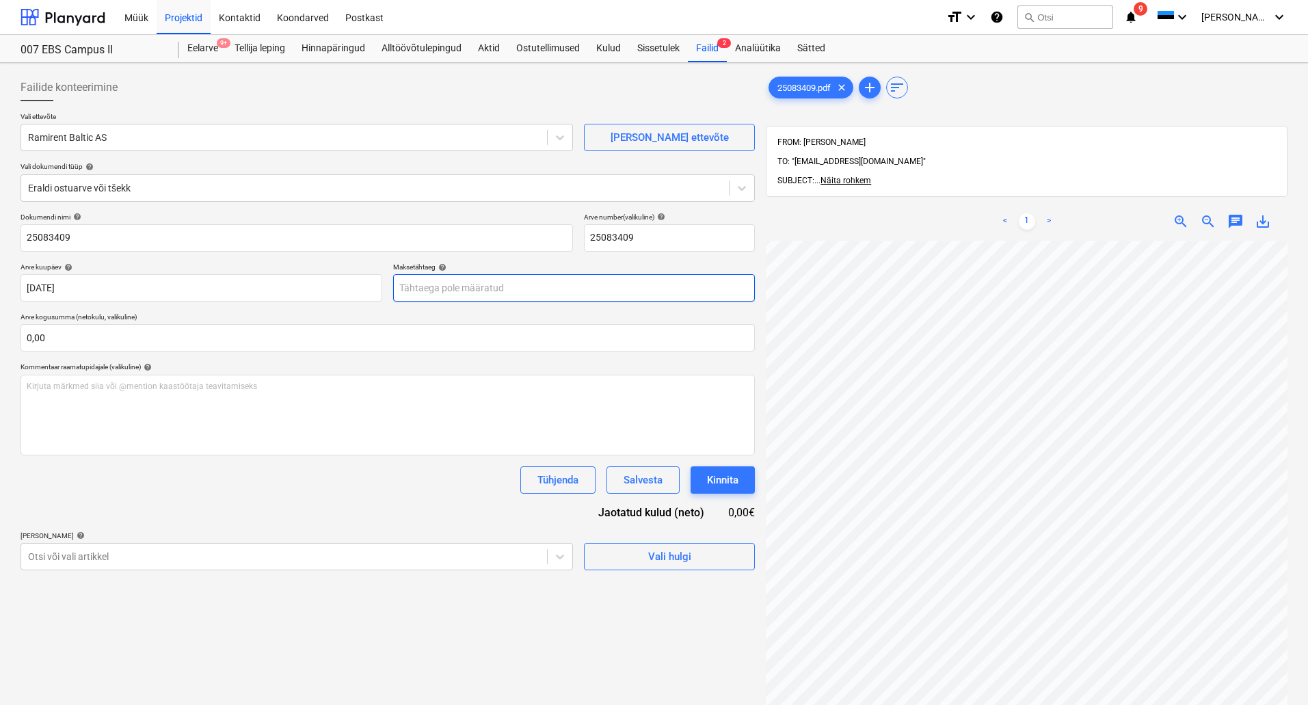
click at [451, 280] on body "Müük Projektid Kontaktid Koondarved Postkast format_size keyboard_arrow_down he…" at bounding box center [654, 352] width 1308 height 705
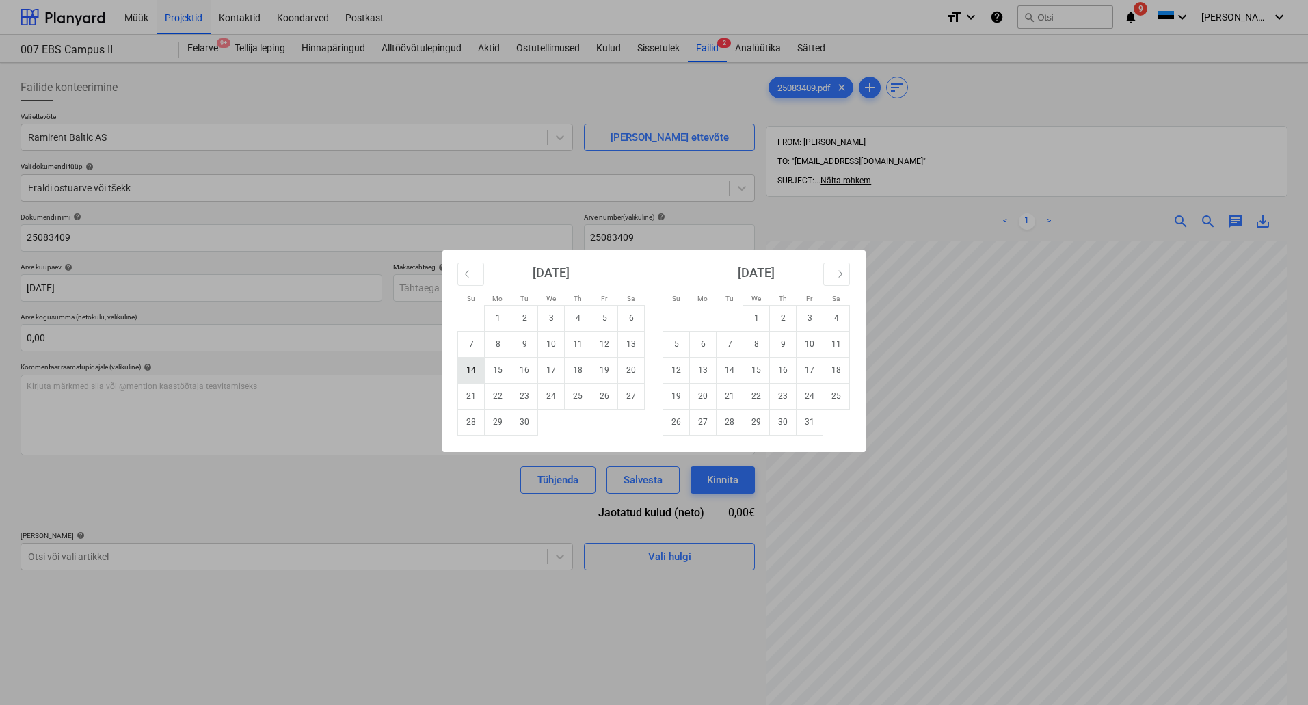
click at [472, 371] on td "14" at bounding box center [471, 370] width 27 height 26
type input "[DATE]"
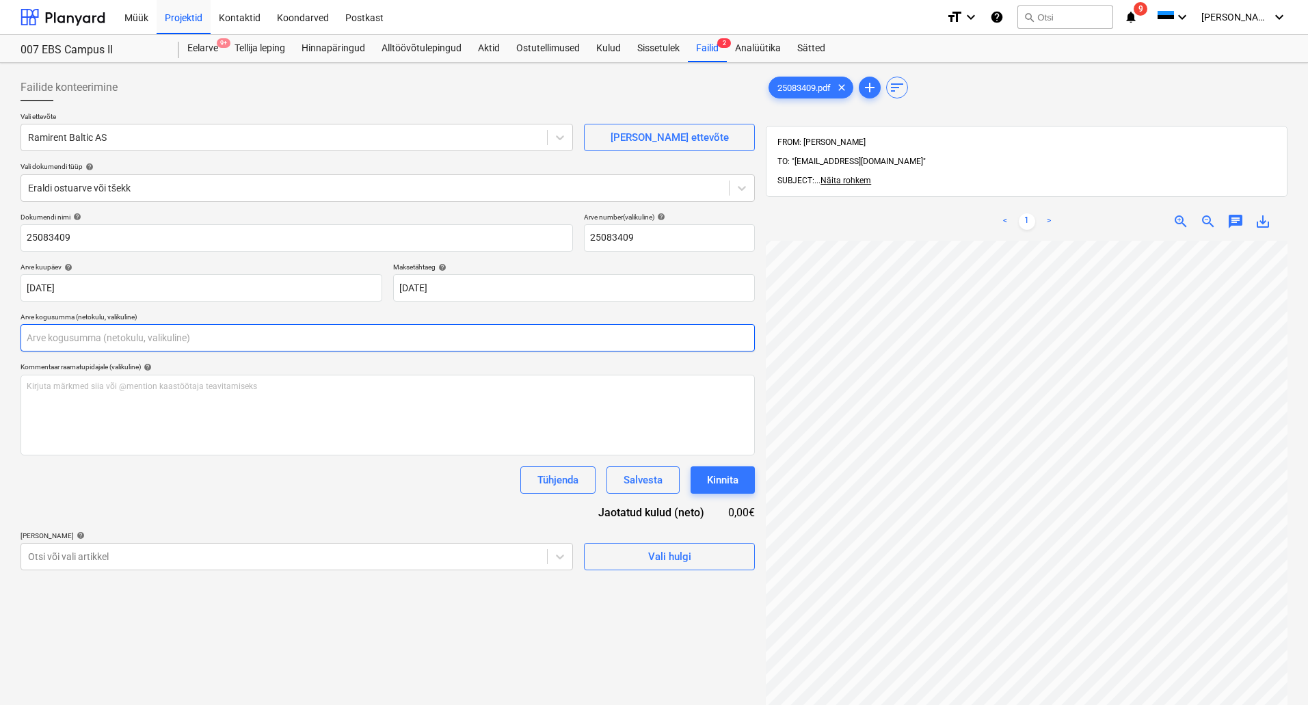
click at [176, 337] on input "text" at bounding box center [388, 337] width 734 height 27
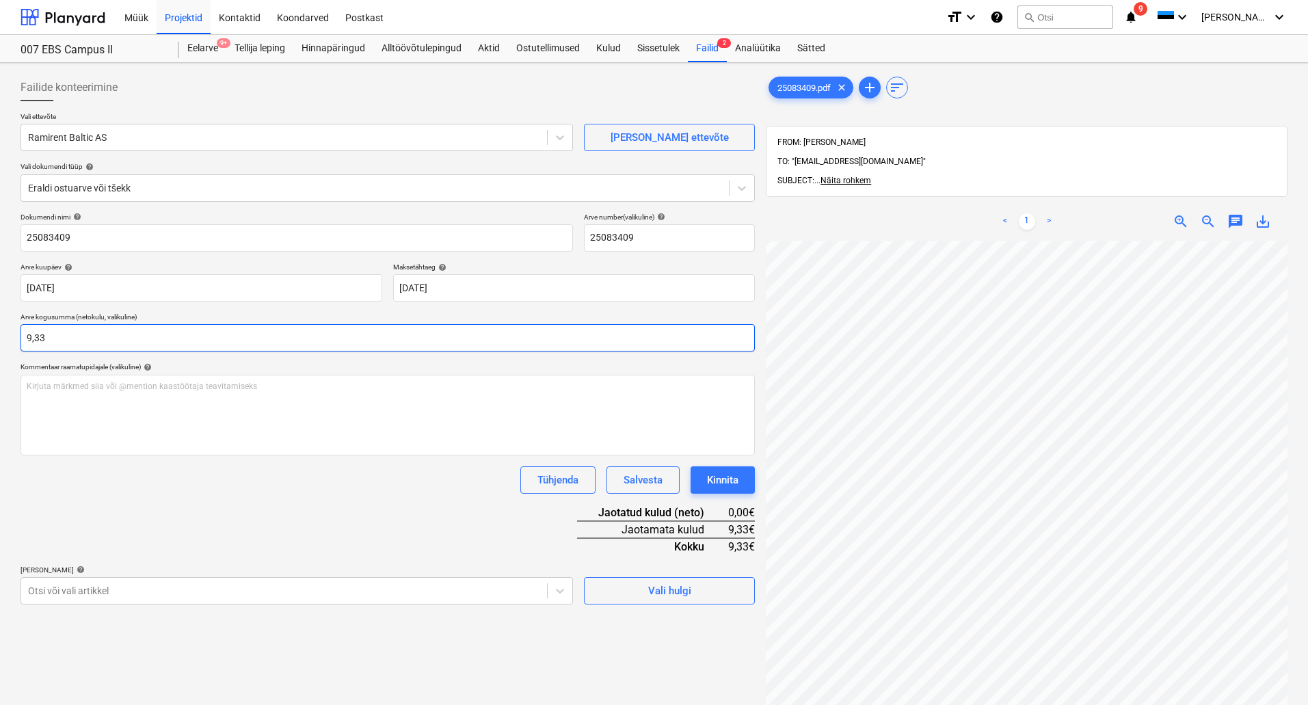
type input "9,33"
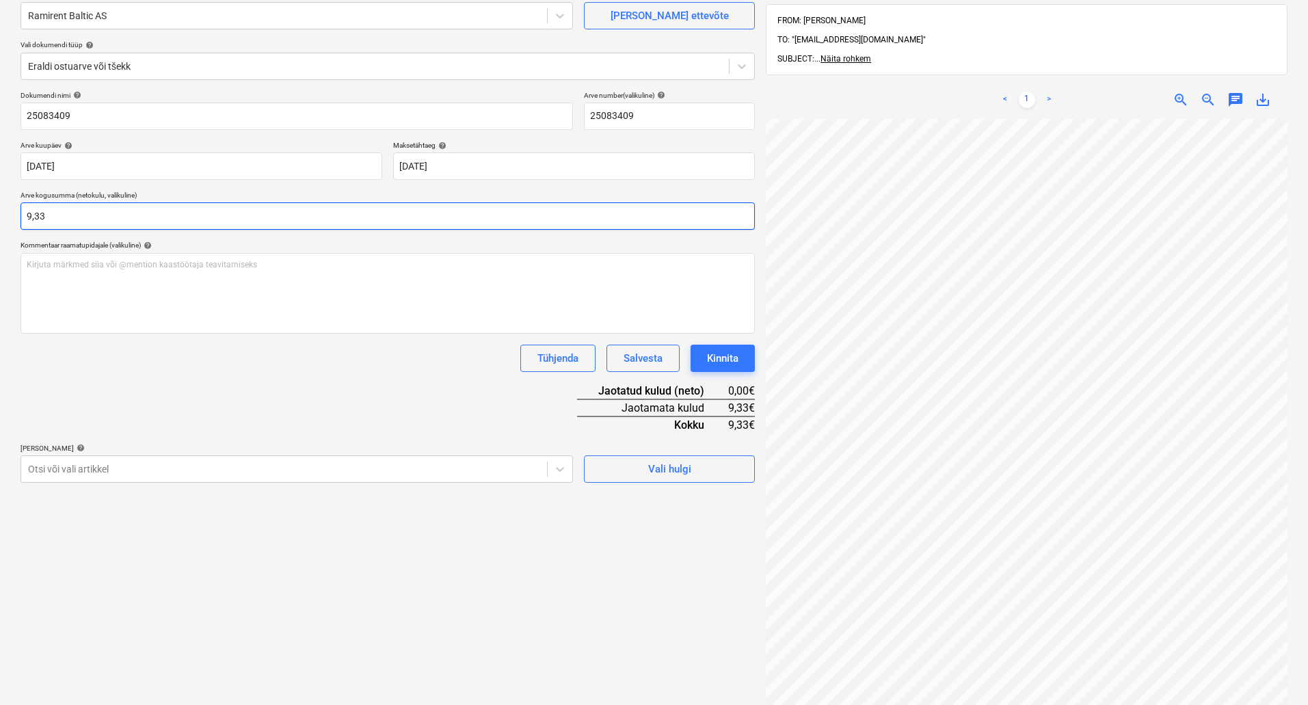
scroll to position [137, 0]
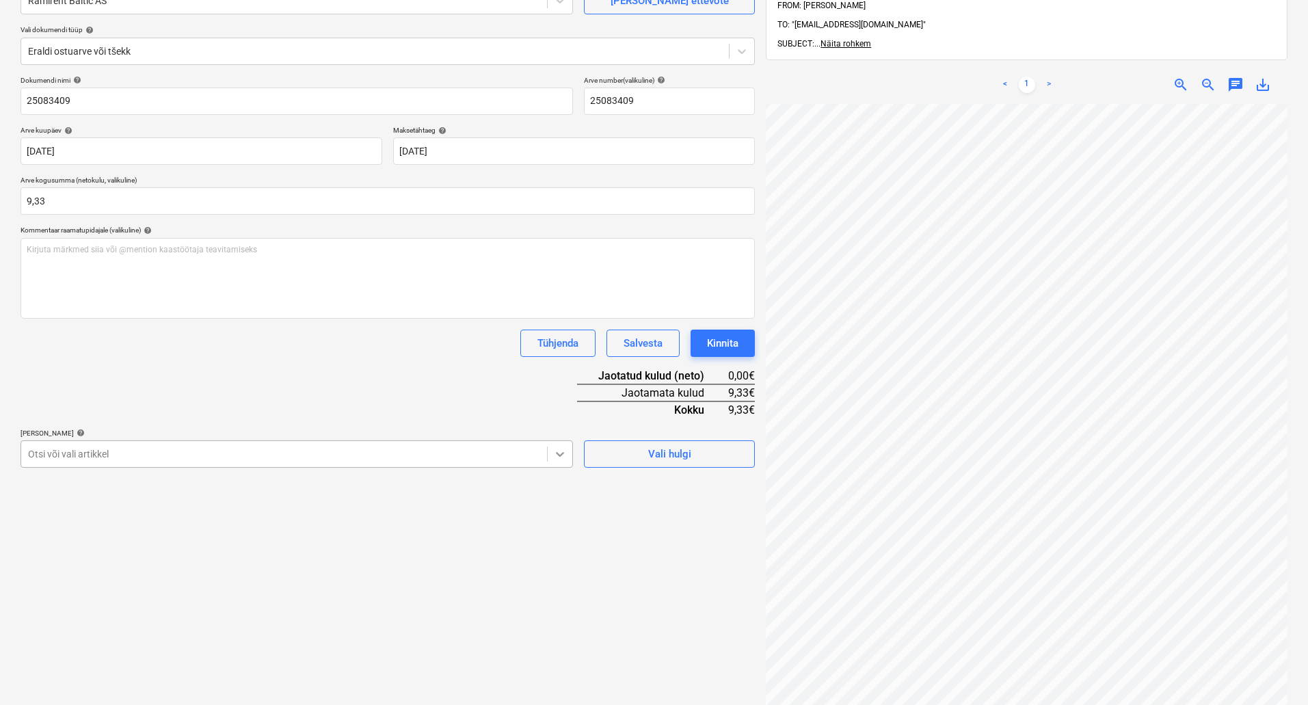
click at [561, 457] on icon at bounding box center [560, 454] width 14 height 14
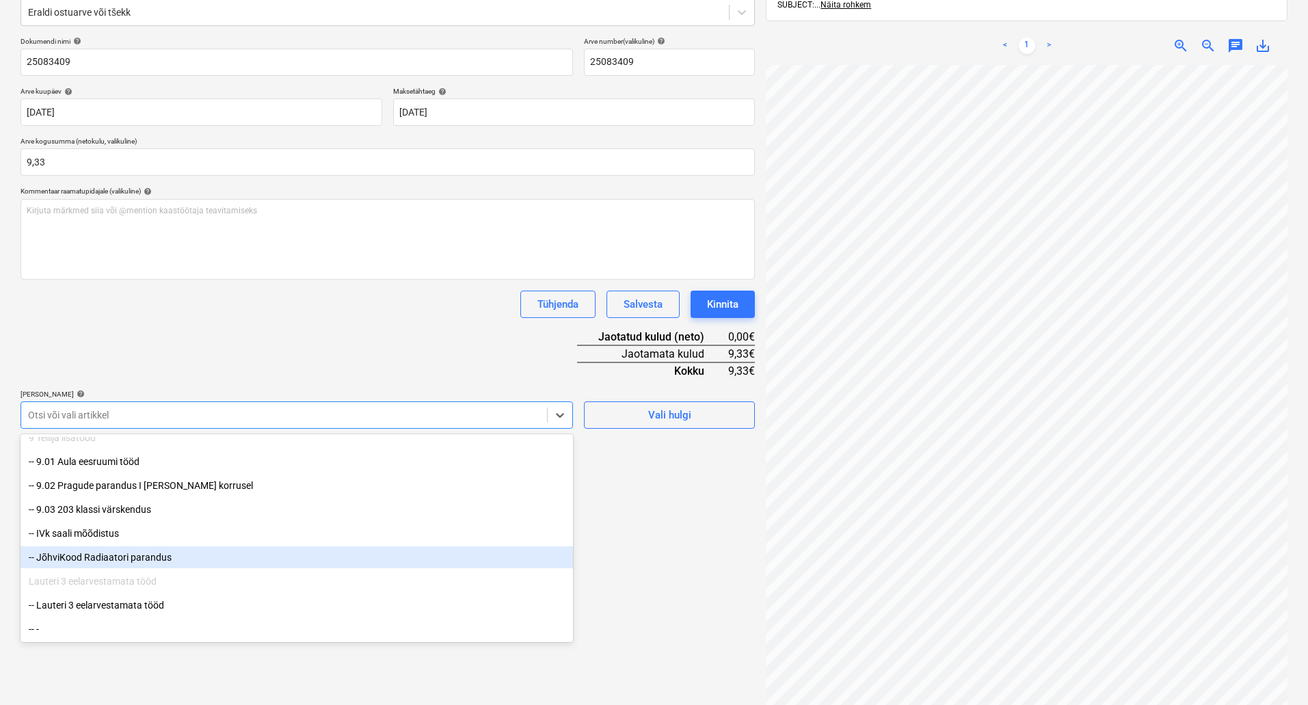
scroll to position [194, 0]
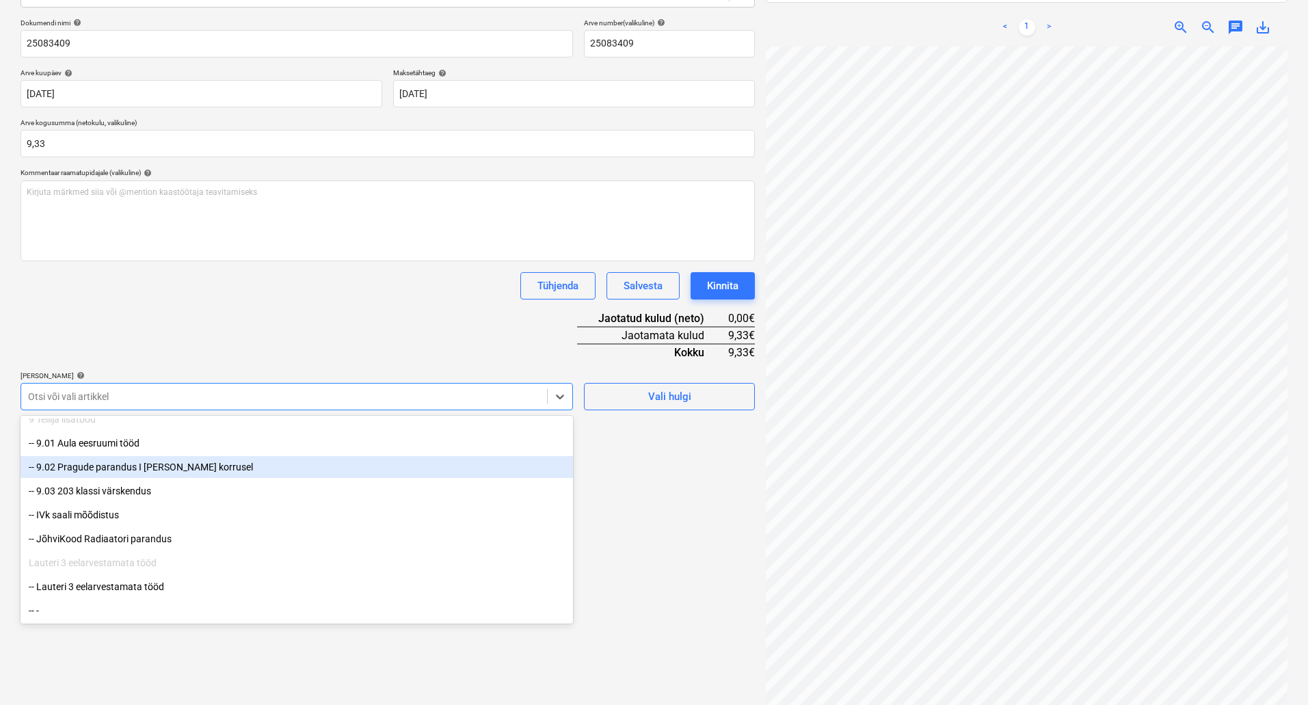
click at [215, 467] on div "-- 9.02 Pragude parandus I [PERSON_NAME] korrusel" at bounding box center [297, 467] width 552 height 22
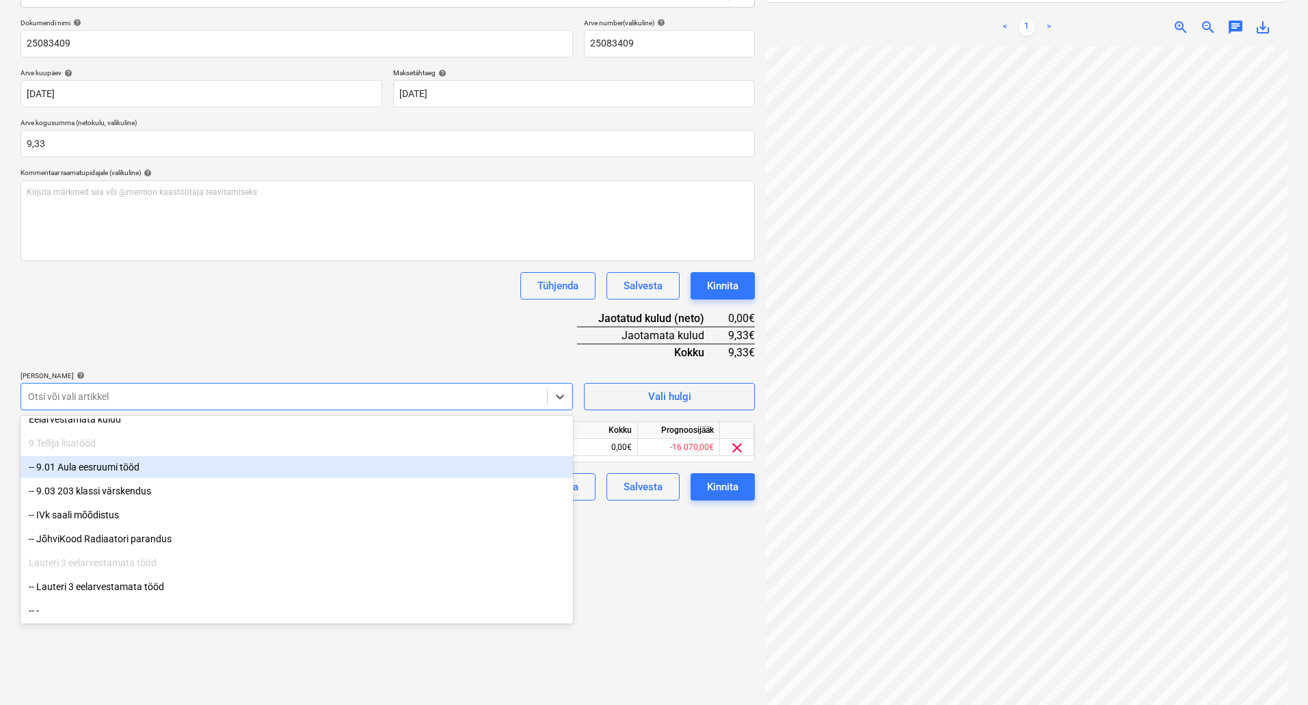
click at [687, 588] on div "Failide konteerimine Vali ettevõte Ramirent Baltic AS [PERSON_NAME] uus ettevõt…" at bounding box center [387, 296] width 745 height 844
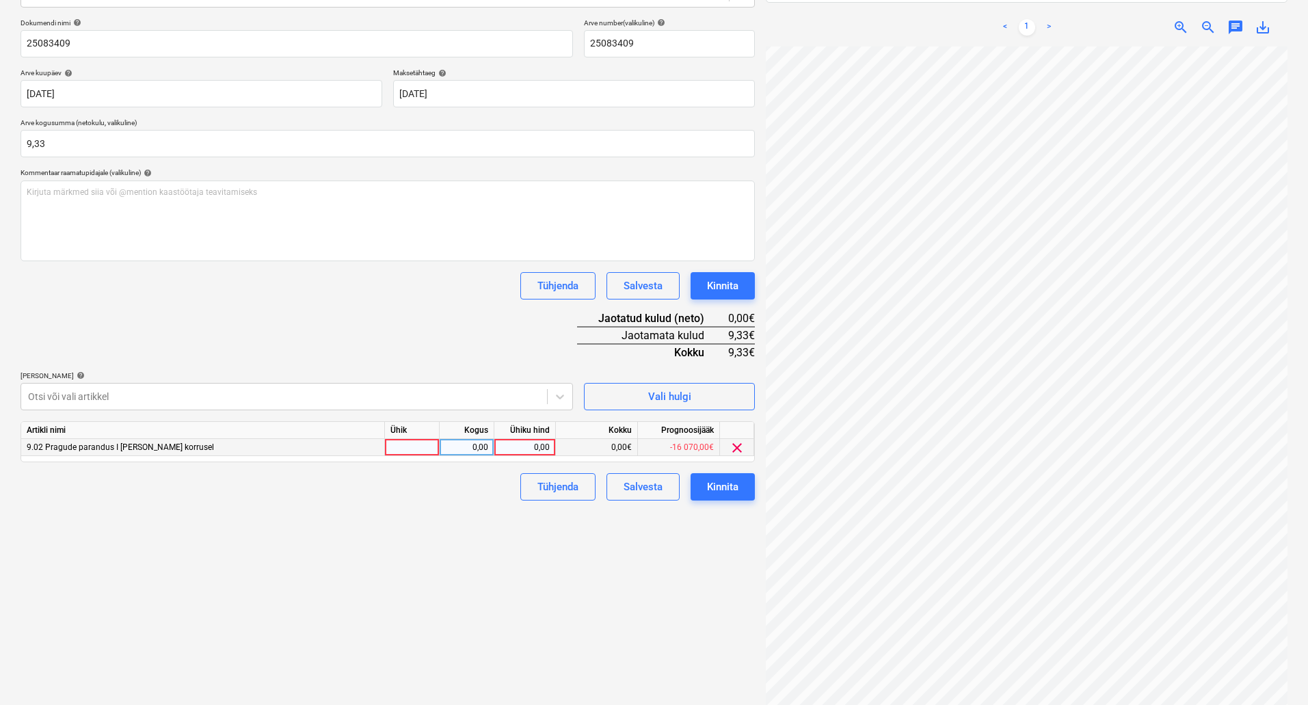
click at [529, 442] on div "0,00" at bounding box center [525, 447] width 50 height 17
type input "9,33"
click at [717, 488] on div "Kinnita" at bounding box center [722, 487] width 31 height 18
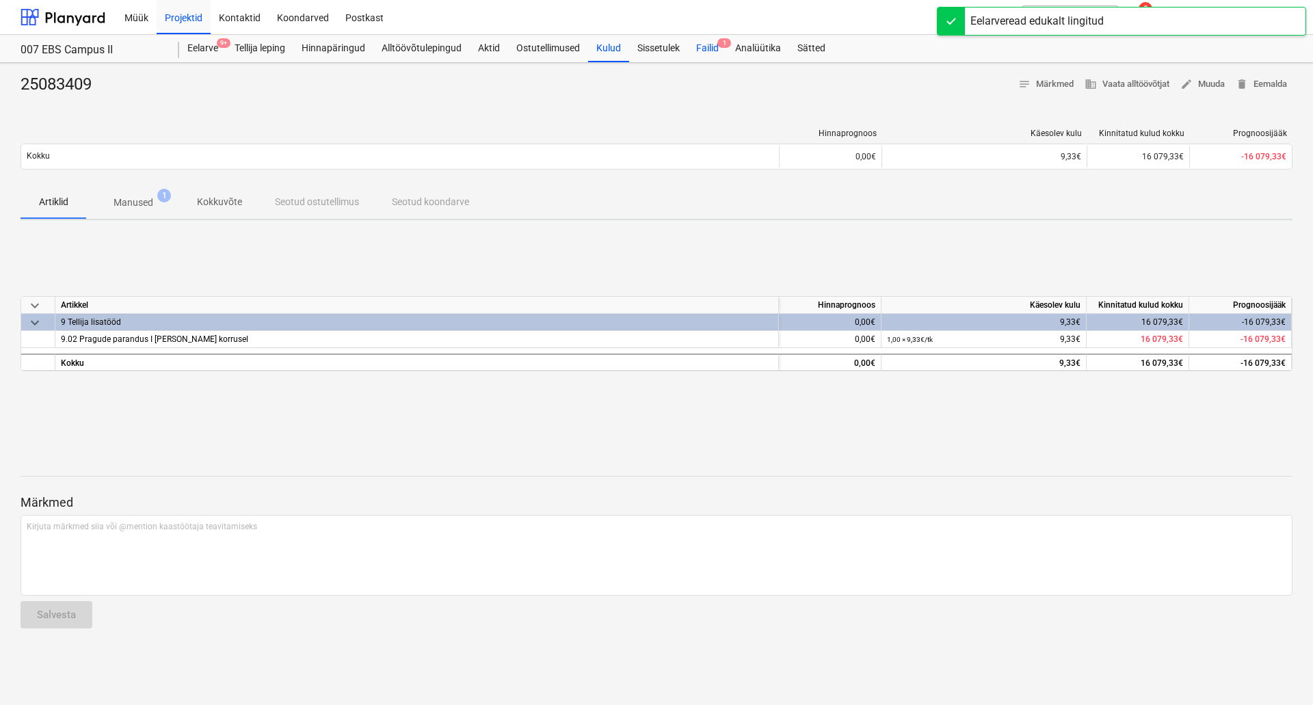
click at [722, 44] on span "1" at bounding box center [724, 43] width 14 height 10
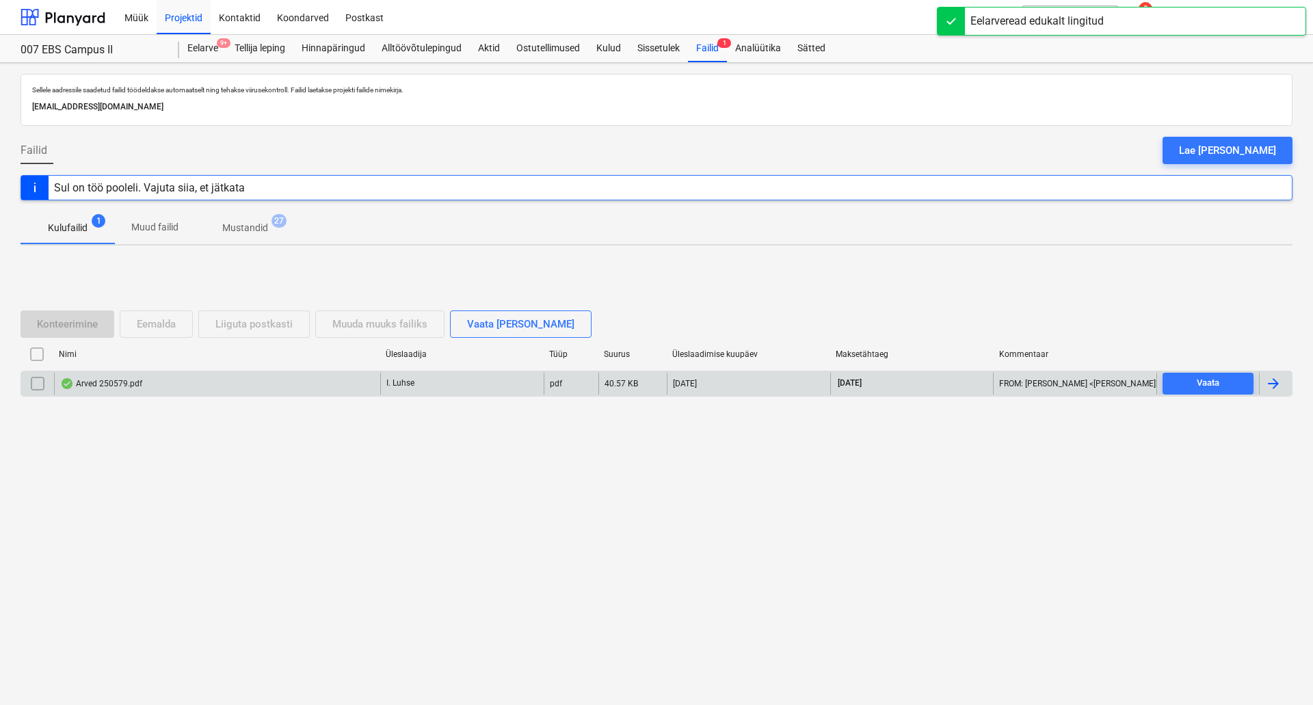
click at [183, 382] on div "Arved 250579.pdf" at bounding box center [217, 384] width 326 height 22
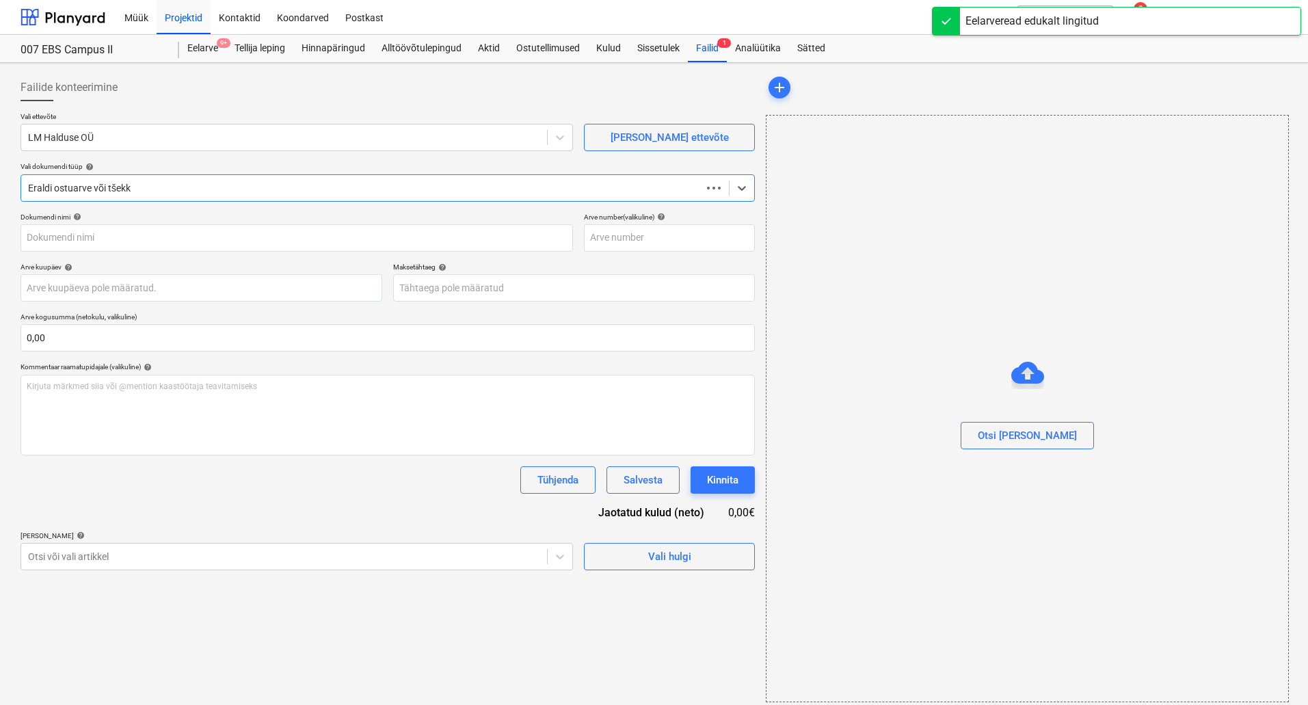
type input "250579"
type input "[DATE]"
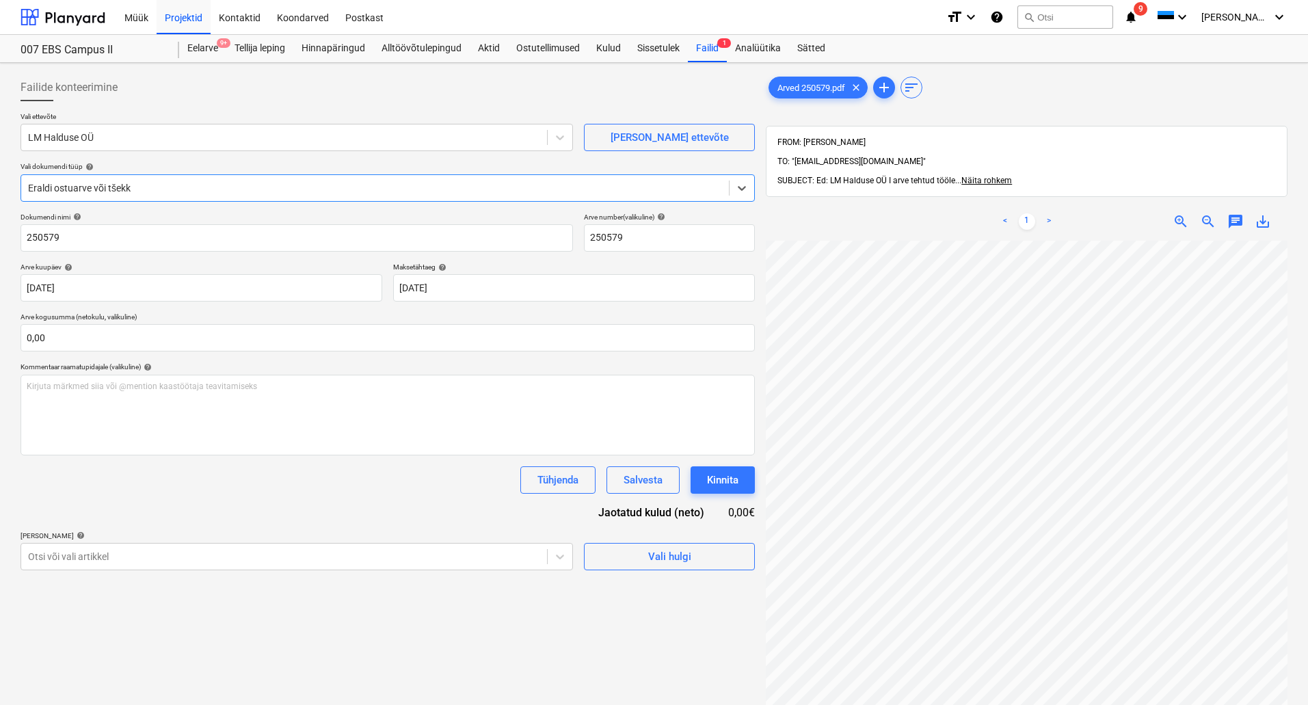
scroll to position [12, 198]
click at [271, 347] on input "text" at bounding box center [388, 337] width 734 height 27
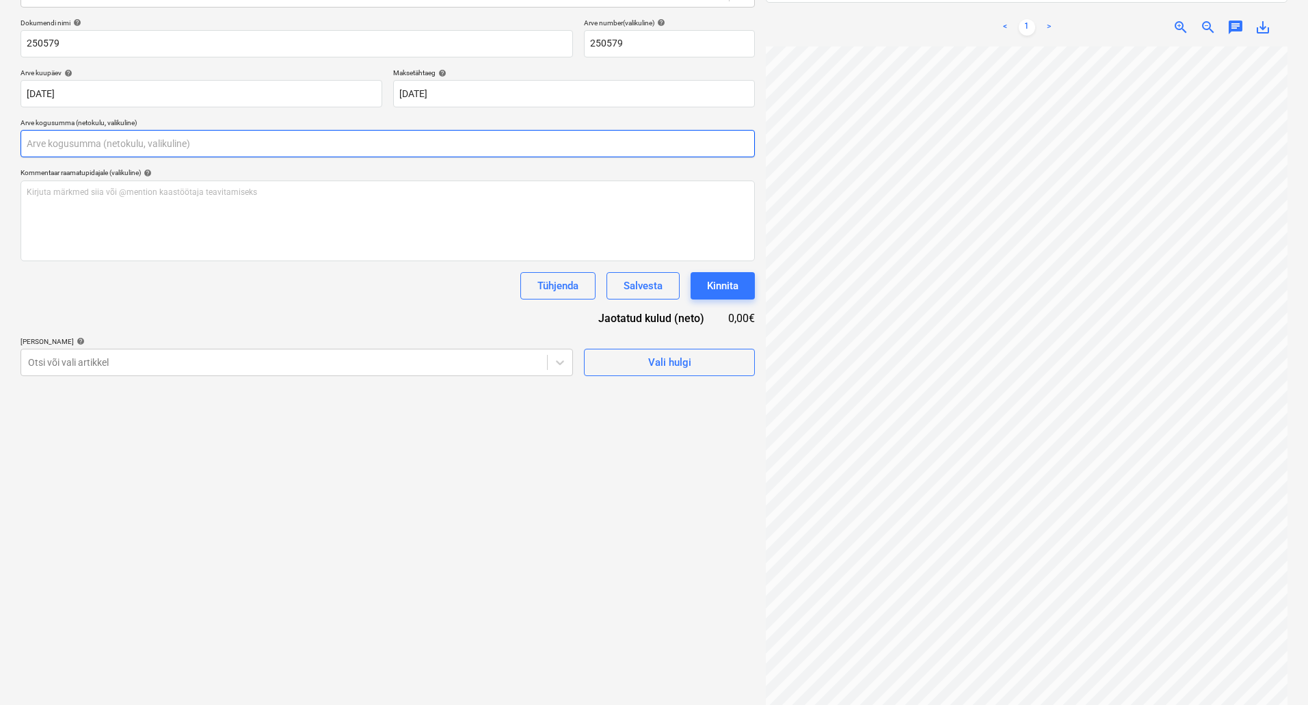
click at [168, 144] on input "text" at bounding box center [388, 143] width 734 height 27
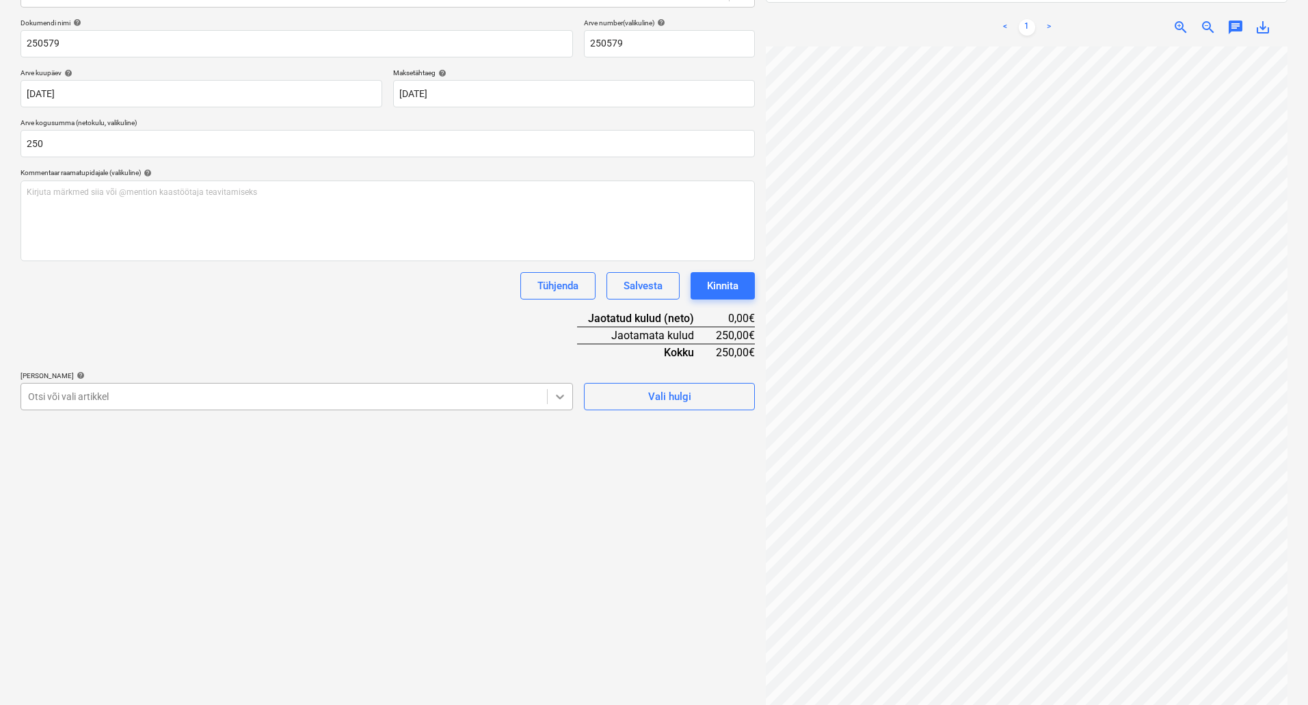
type input "250,00"
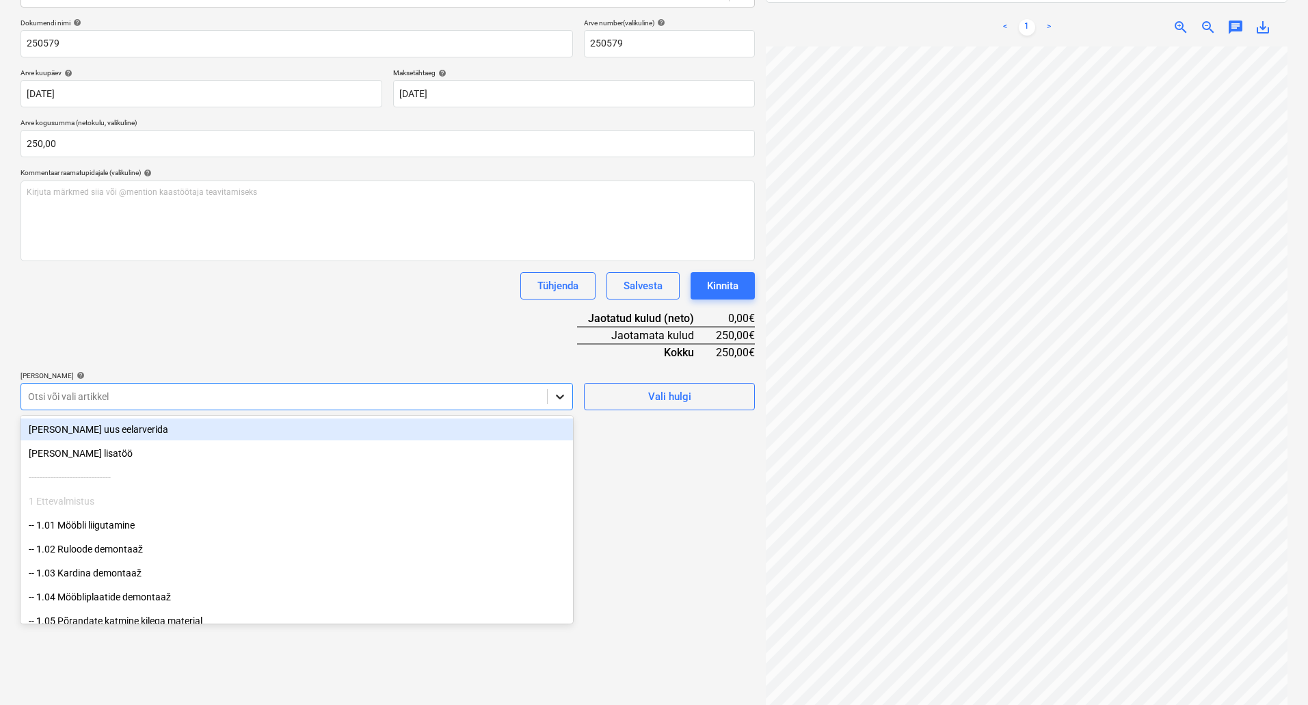
click at [555, 395] on icon at bounding box center [560, 397] width 14 height 14
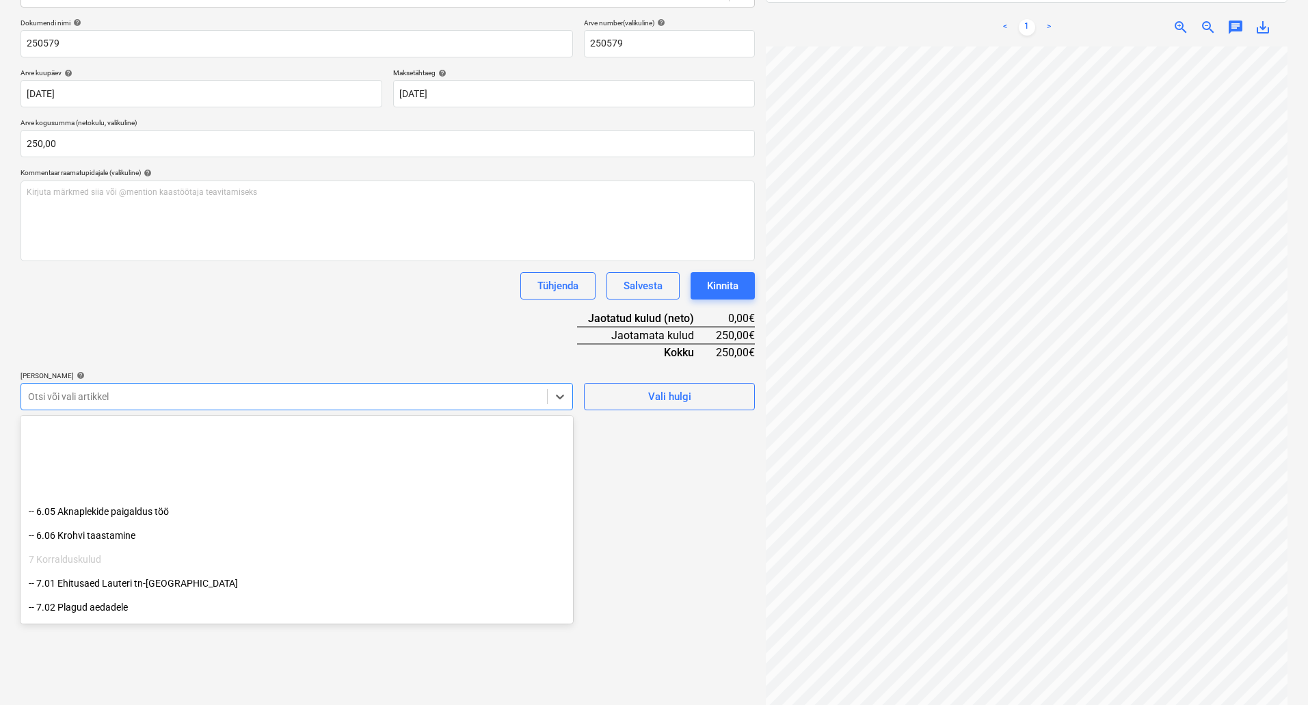
scroll to position [1590, 0]
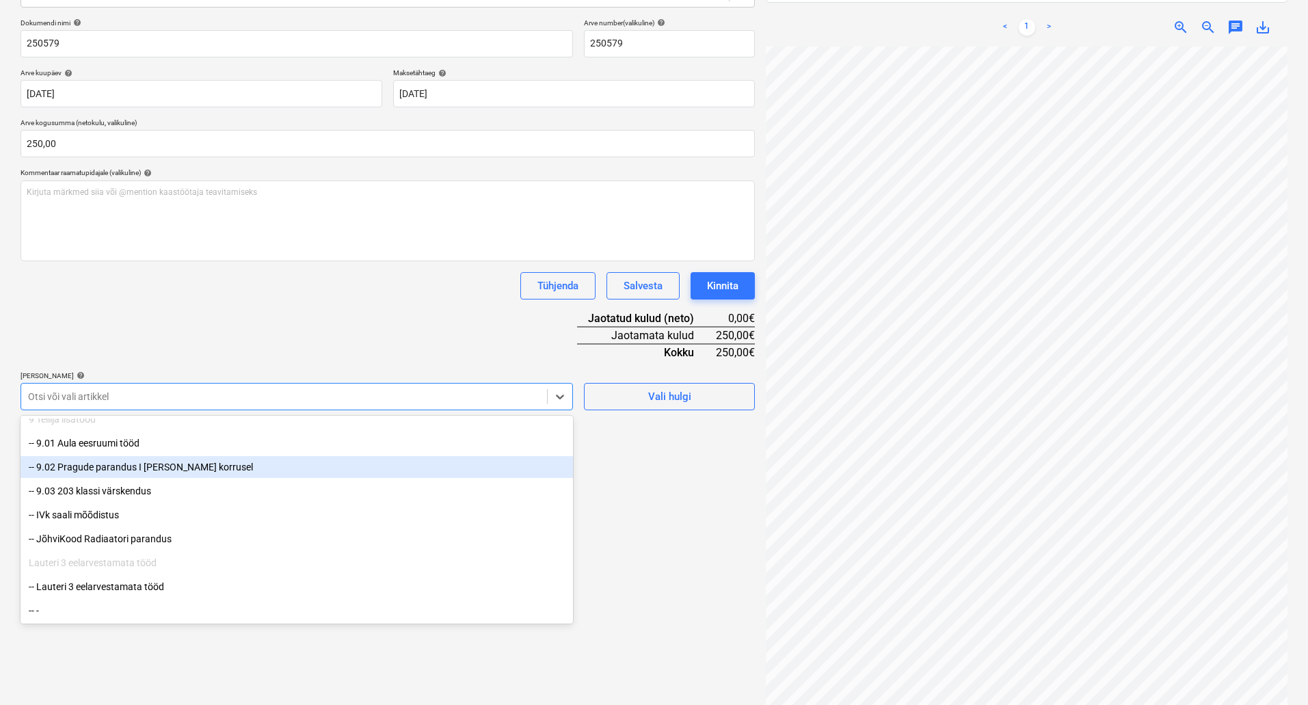
click at [178, 470] on div "-- 9.02 Pragude parandus I [PERSON_NAME] korrusel" at bounding box center [297, 467] width 552 height 22
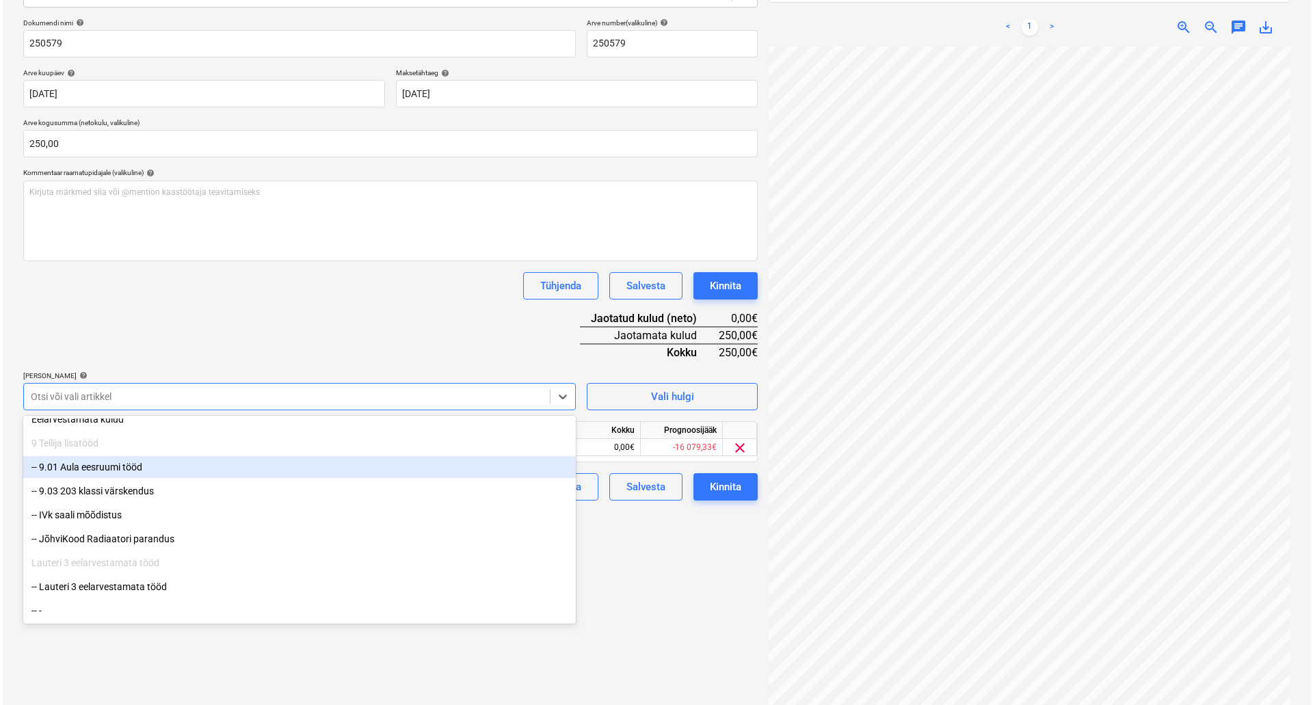
scroll to position [1566, 0]
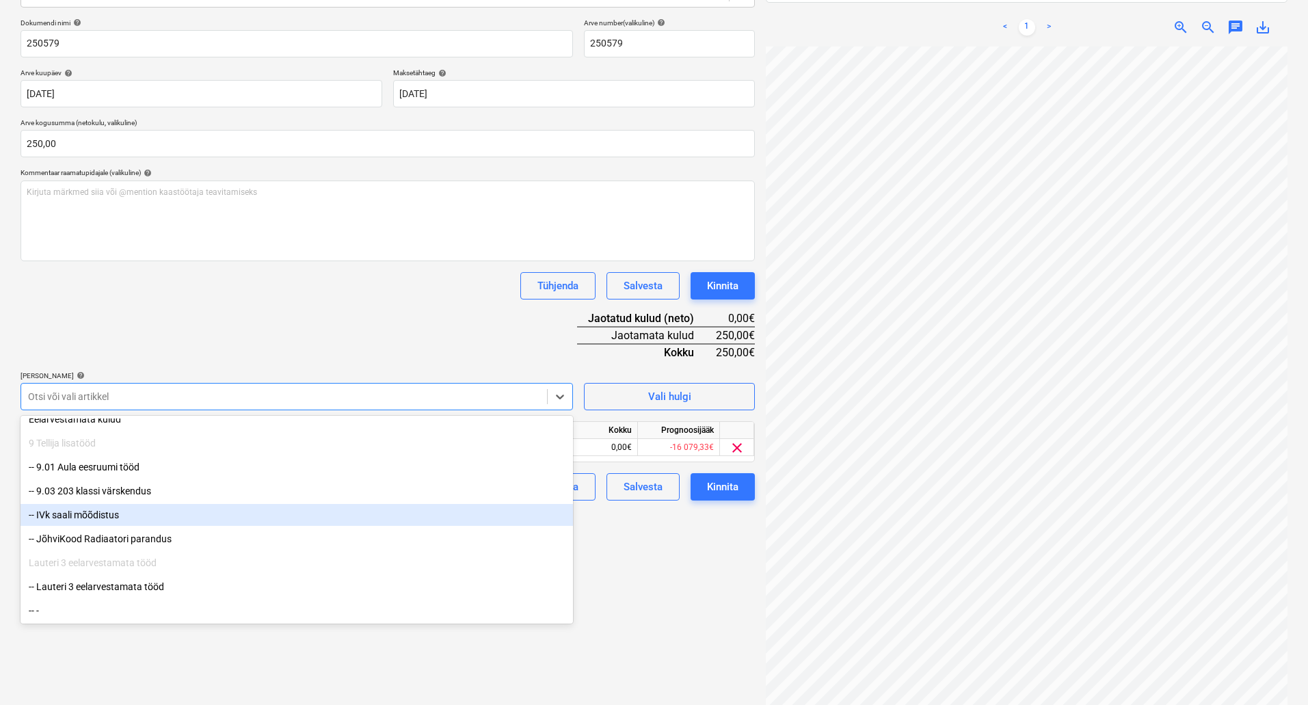
click at [671, 567] on div "Failide konteerimine Vali ettevõte LM Halduse OÜ [PERSON_NAME] uus ettevõte Val…" at bounding box center [387, 296] width 745 height 844
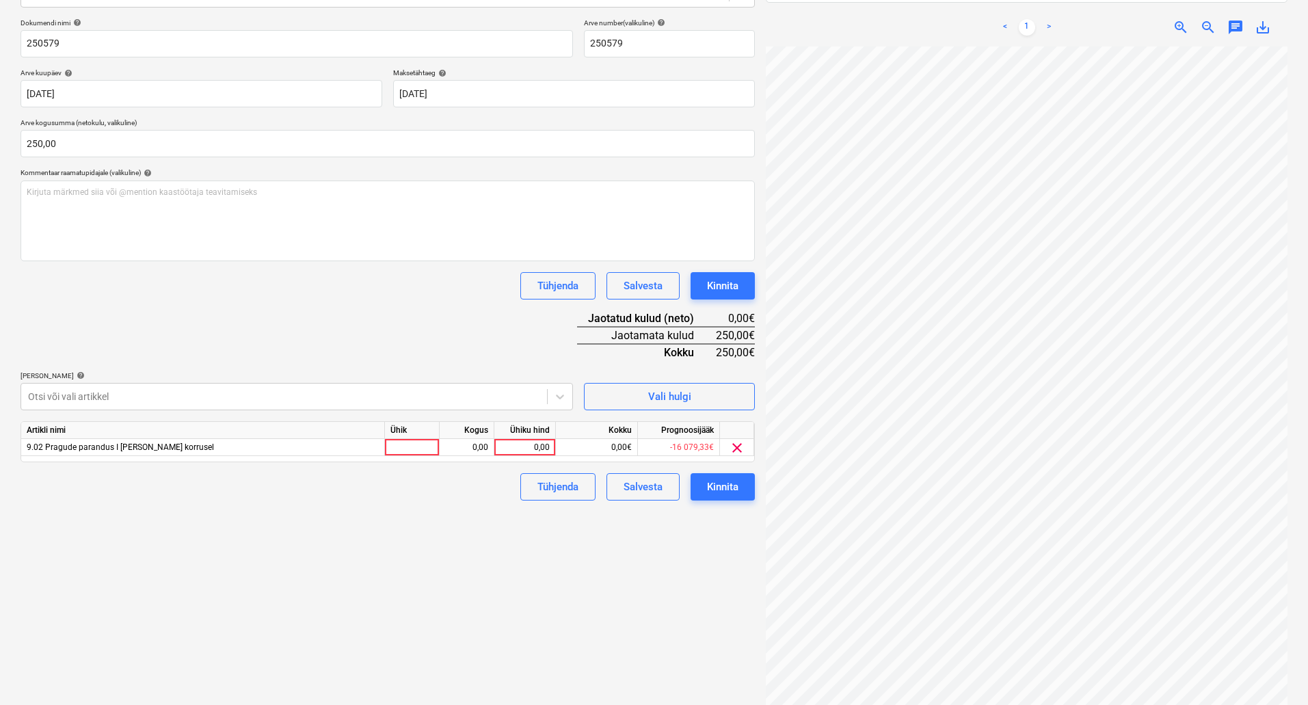
click at [519, 435] on div "Ühiku hind" at bounding box center [525, 430] width 62 height 17
click at [523, 440] on div "0,00" at bounding box center [525, 447] width 50 height 17
type input "250"
click at [479, 496] on div "Tühjenda Salvesta Kinnita" at bounding box center [388, 486] width 734 height 27
click at [708, 487] on div "Kinnita" at bounding box center [722, 487] width 31 height 18
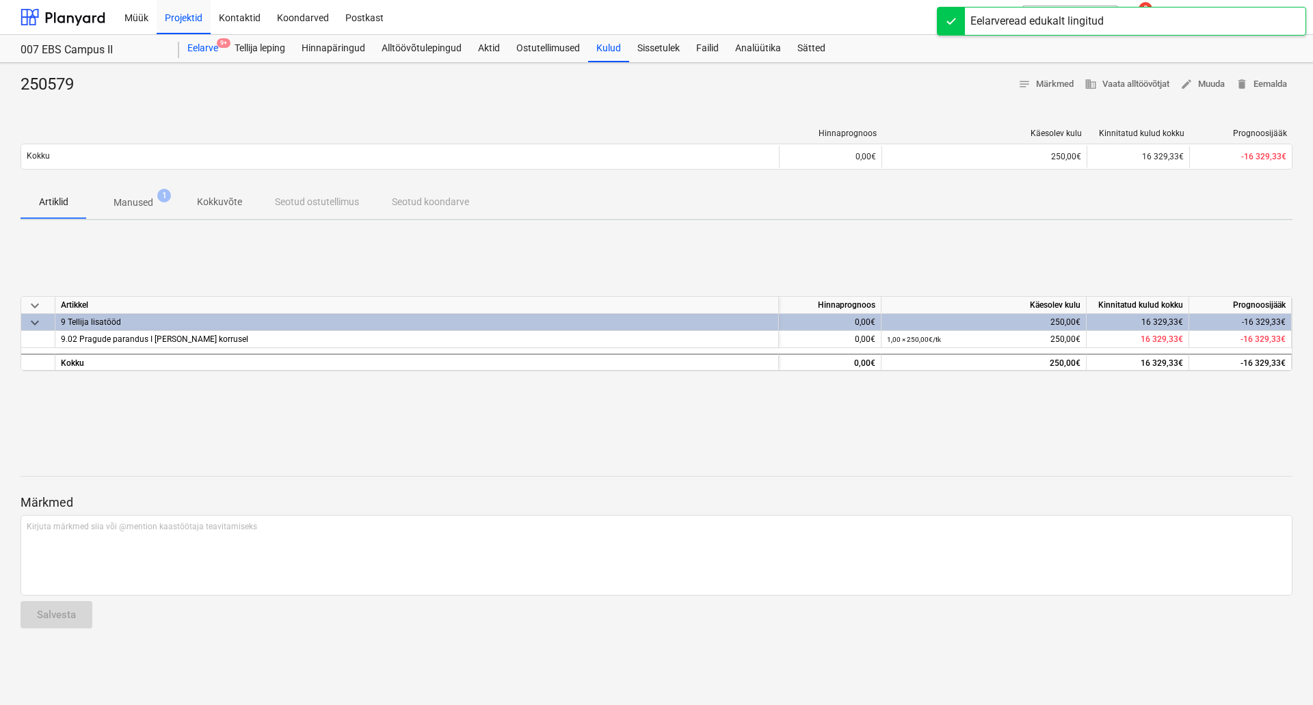
click at [207, 50] on div "Eelarve 9+" at bounding box center [202, 48] width 47 height 27
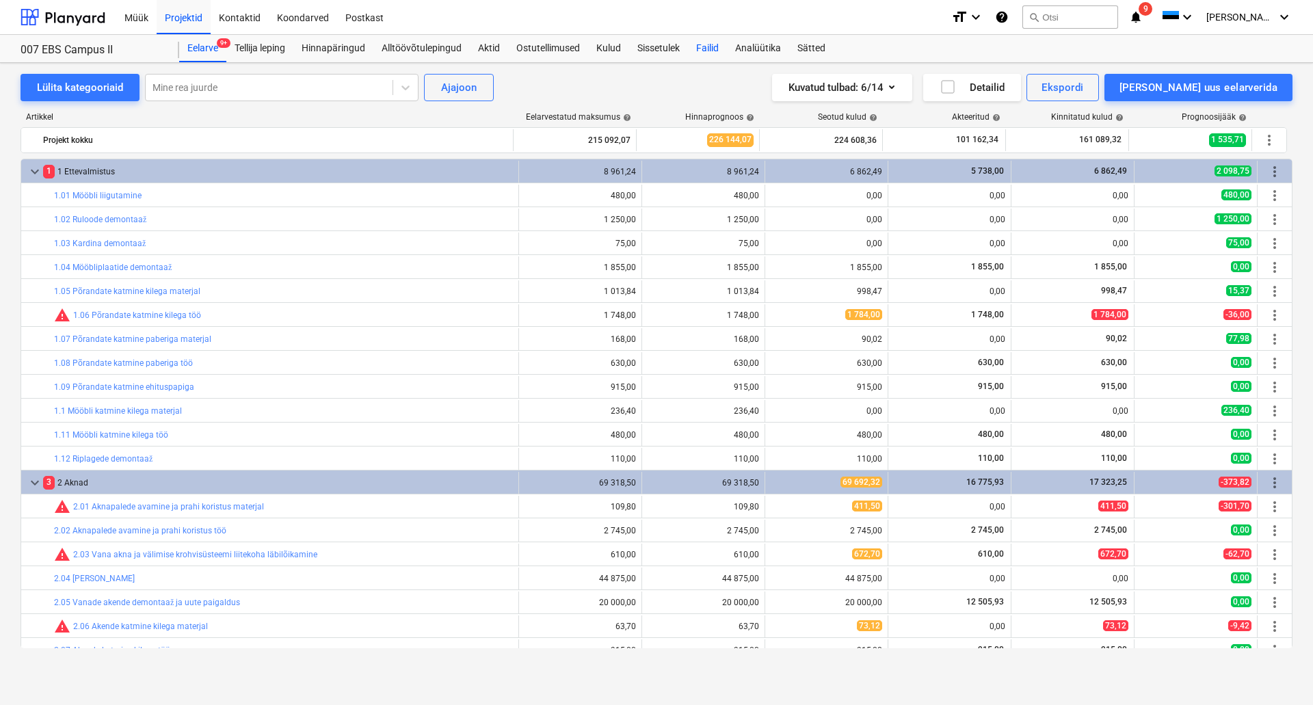
click at [716, 45] on div "Failid" at bounding box center [707, 48] width 39 height 27
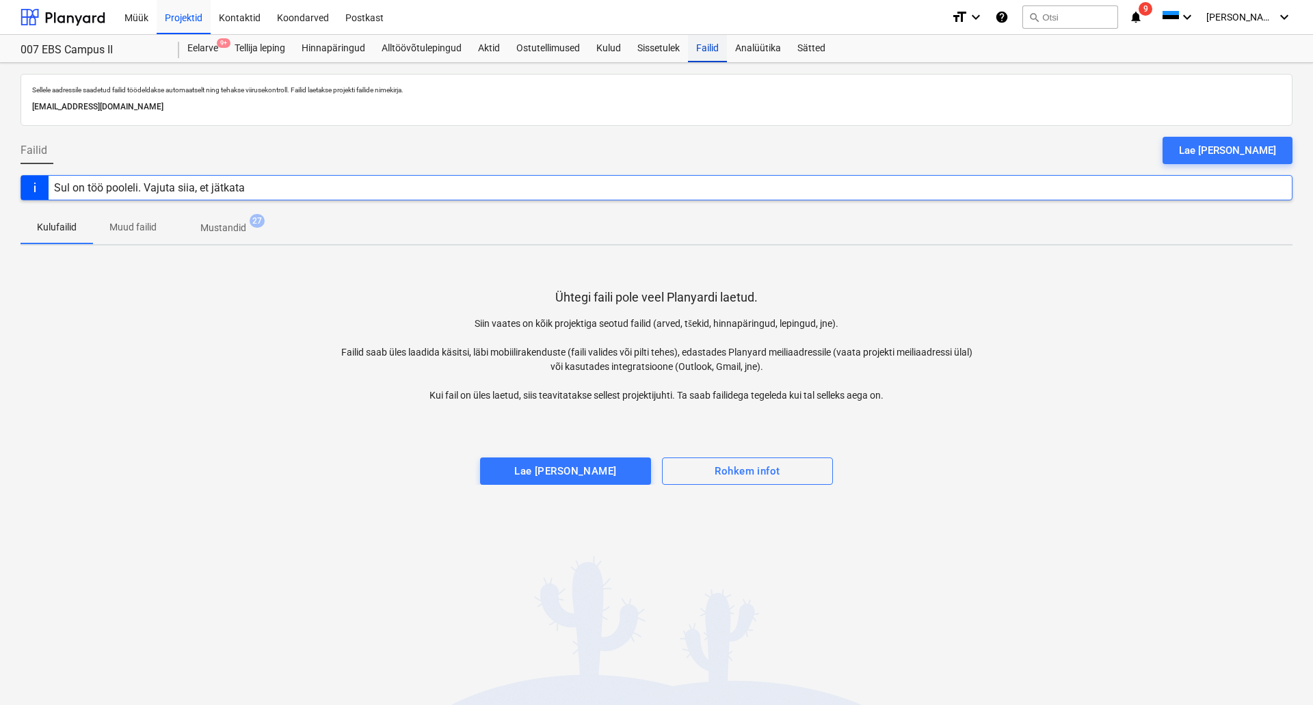
click at [706, 49] on div "Failid" at bounding box center [707, 48] width 39 height 27
click at [202, 55] on div "Eelarve 9+" at bounding box center [202, 48] width 47 height 27
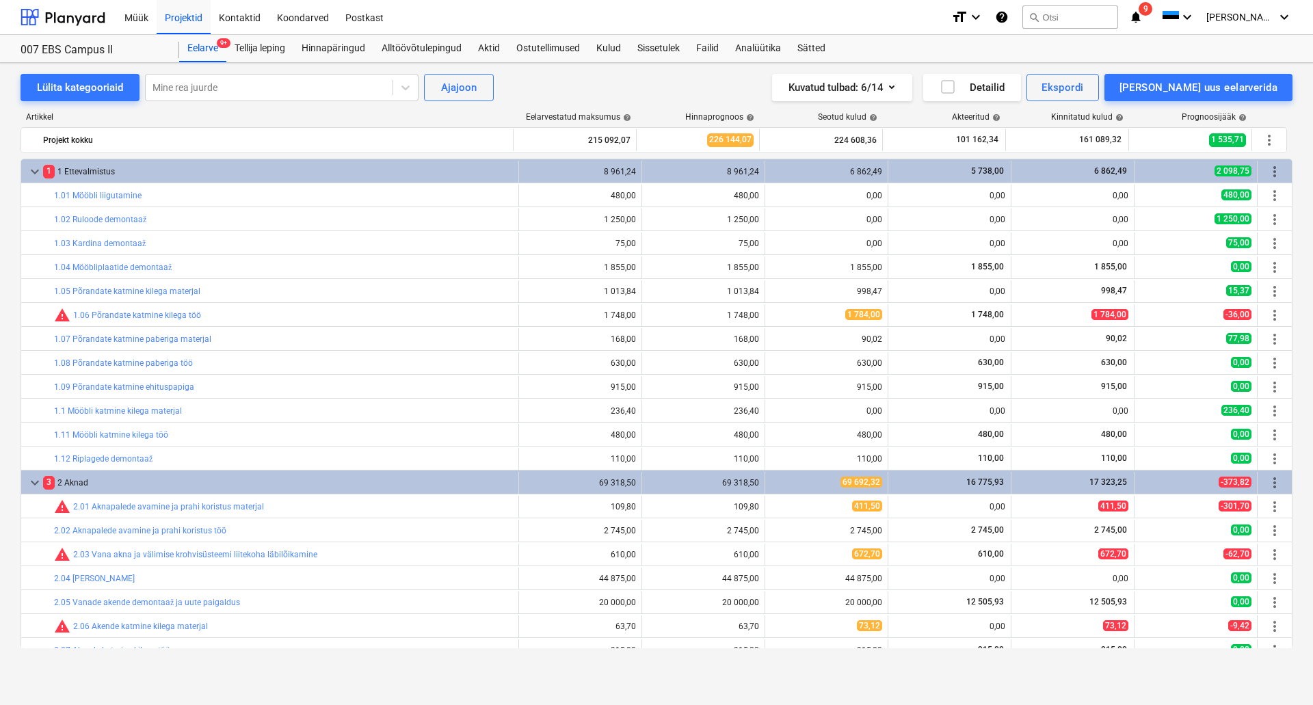
click at [524, 94] on div "Lülita kategooriaid Mine rea juurde Ajajoon Kuvatud tulbad : 6/14 Detailid Eksp…" at bounding box center [657, 87] width 1272 height 27
